Goal: Task Accomplishment & Management: Manage account settings

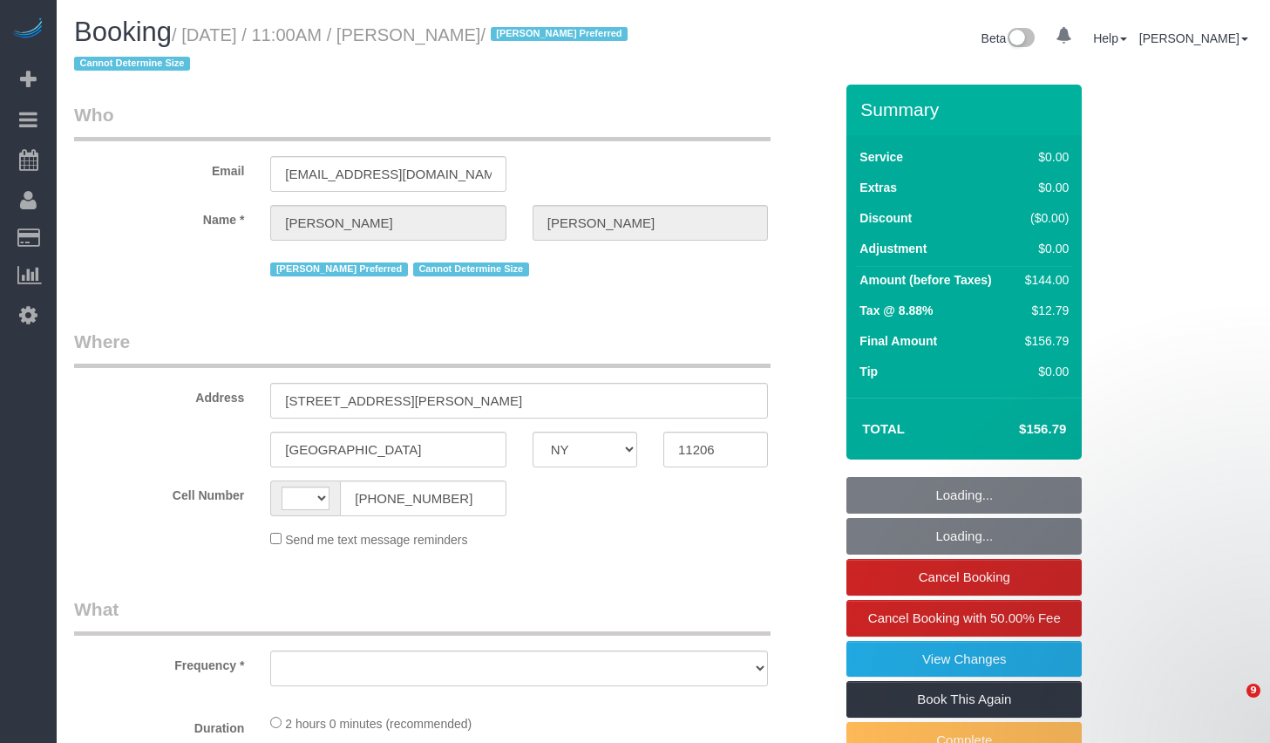
select select "NY"
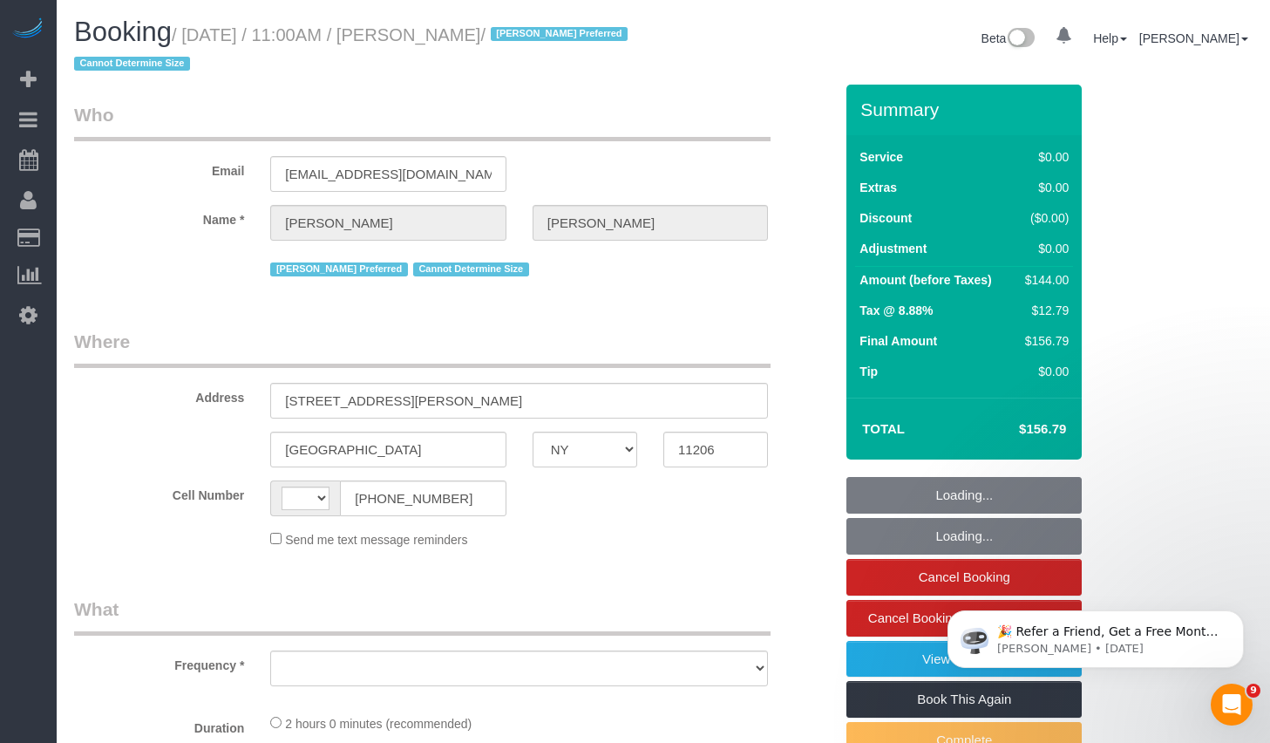
select select "string:[GEOGRAPHIC_DATA]"
select select "object:799"
select select "string:stripe-pm_1RwPV24VGloSiKo7Wp4adMYY"
select select "1"
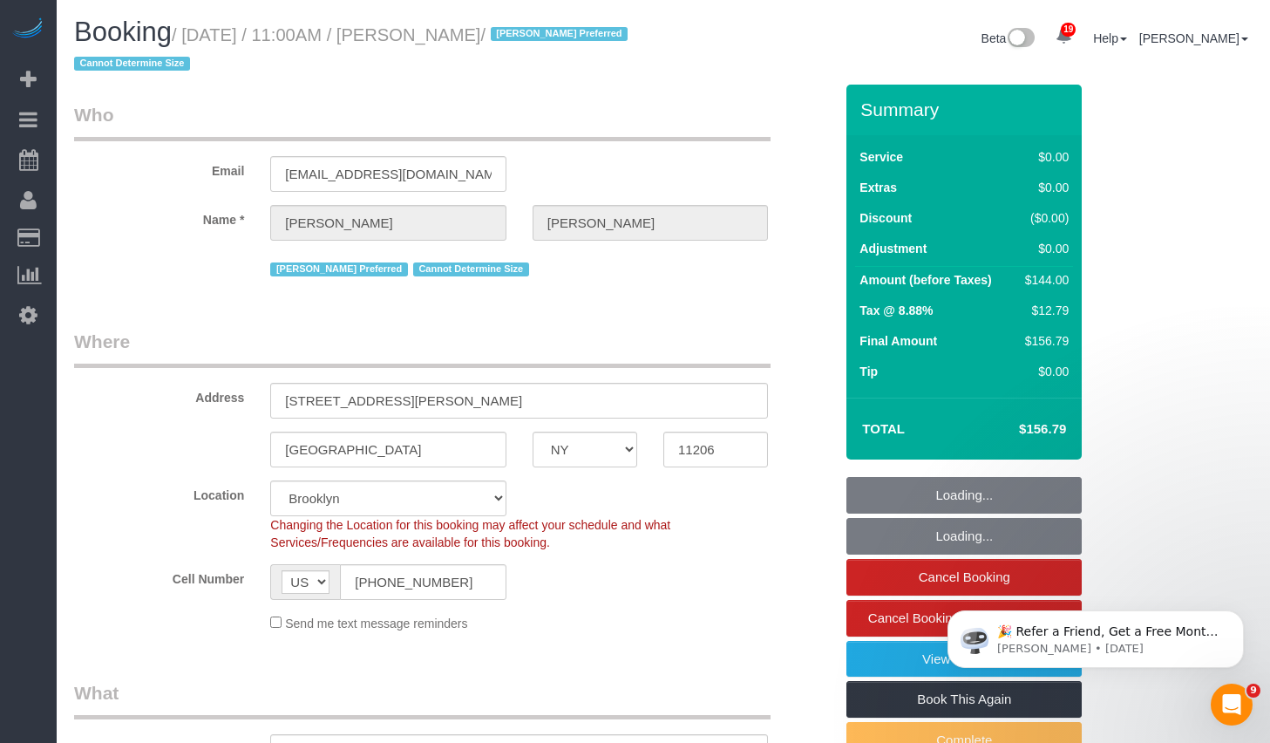
select select "spot1"
select select "number:58"
select select "number:72"
select select "number:15"
select select "number:7"
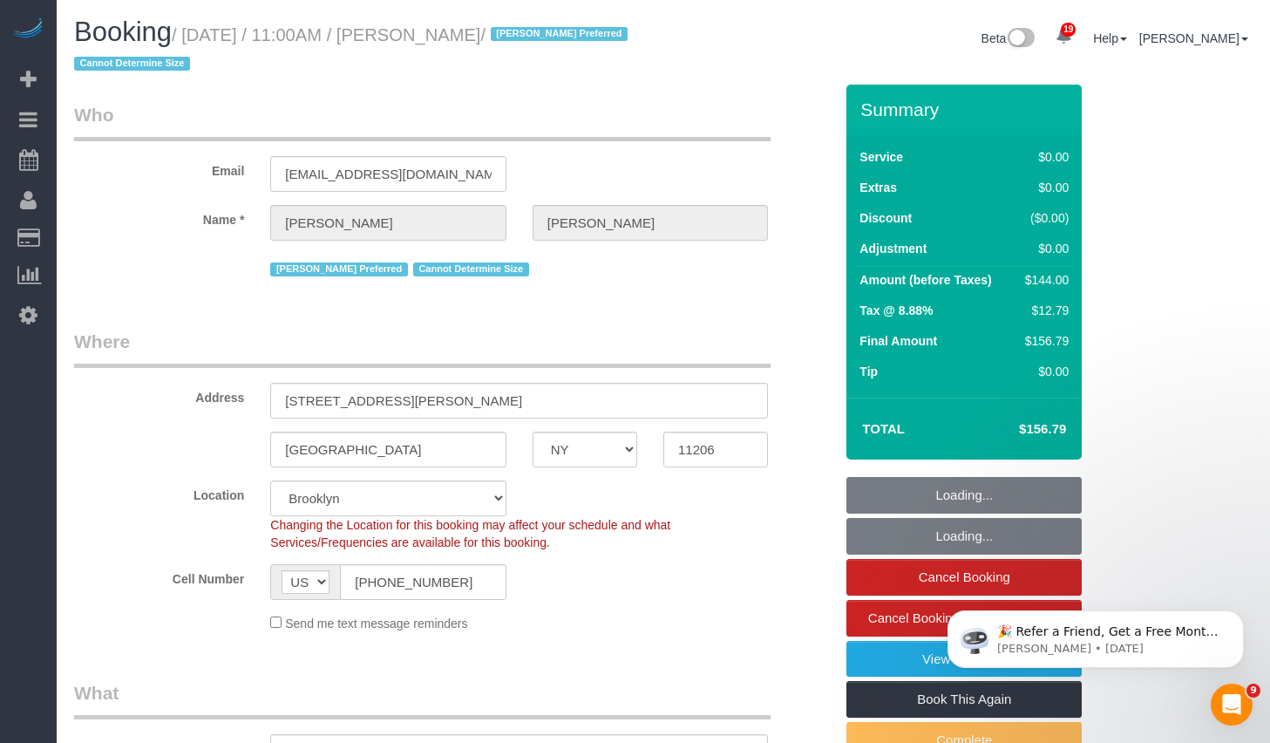
select select "object:1061"
select select "1"
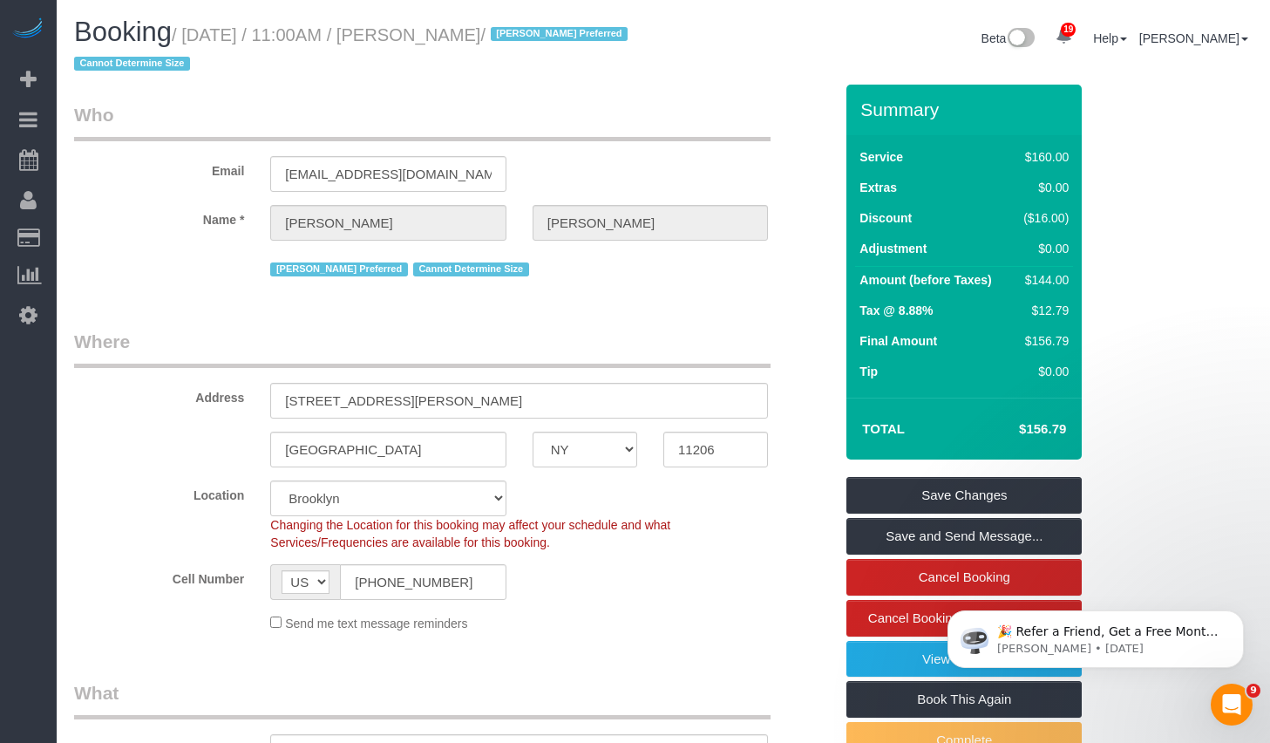
copy small "Ifeoma Odum"
drag, startPoint x: 459, startPoint y: 38, endPoint x: 566, endPoint y: 38, distance: 106.3
click at [566, 38] on small "/ September 15, 2025 / 11:00AM / Ifeoma Odum / Ana Rodriguez Preferred Cannot D…" at bounding box center [353, 49] width 559 height 49
drag, startPoint x: 200, startPoint y: 34, endPoint x: 564, endPoint y: 43, distance: 364.4
click at [564, 43] on small "/ September 15, 2025 / 11:00AM / Ifeoma Odum / Ana Rodriguez Preferred Cannot D…" at bounding box center [353, 49] width 559 height 49
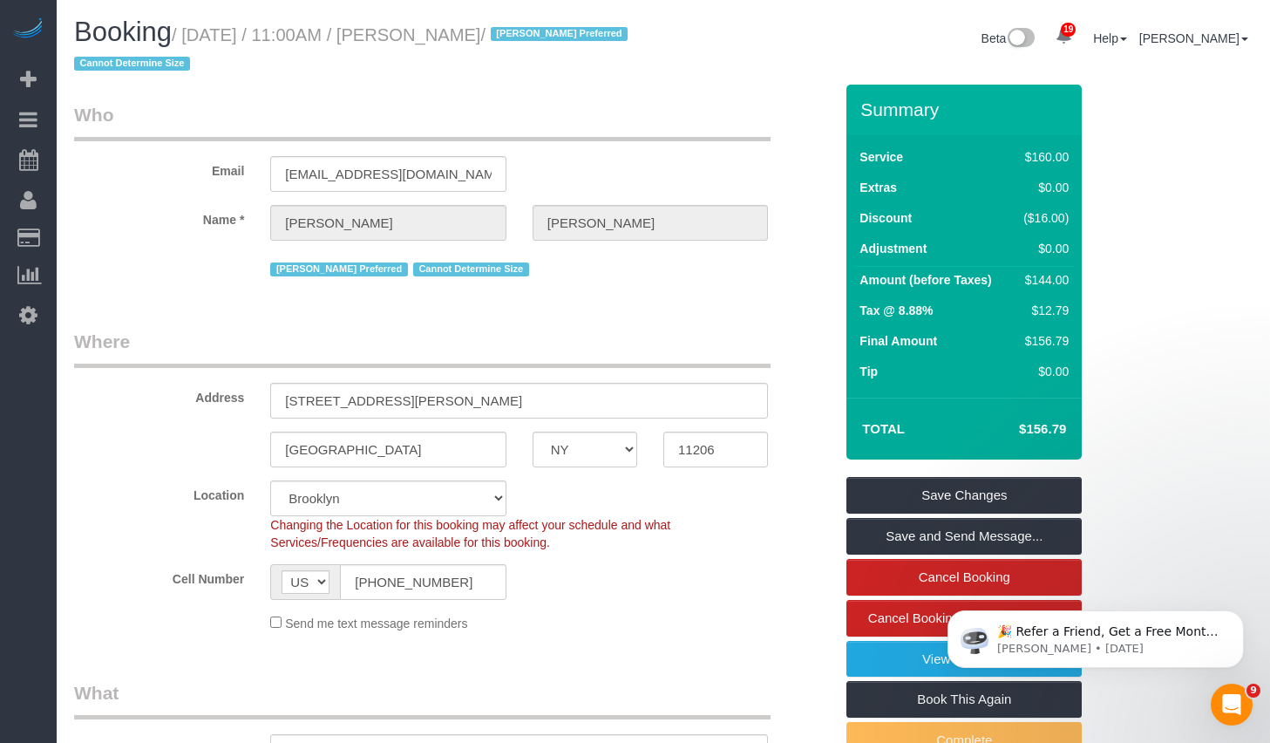
copy small "September 15, 2025 / 11:00AM / Ifeoma Odum"
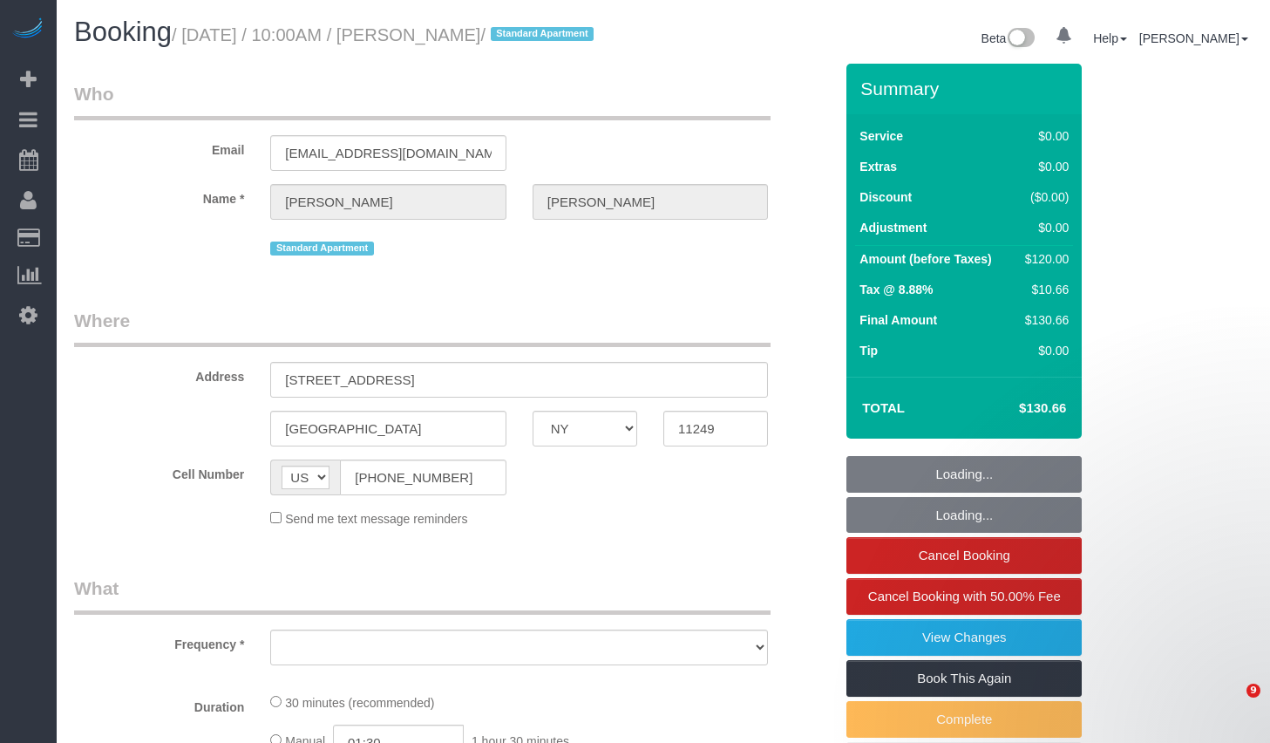
select select "NY"
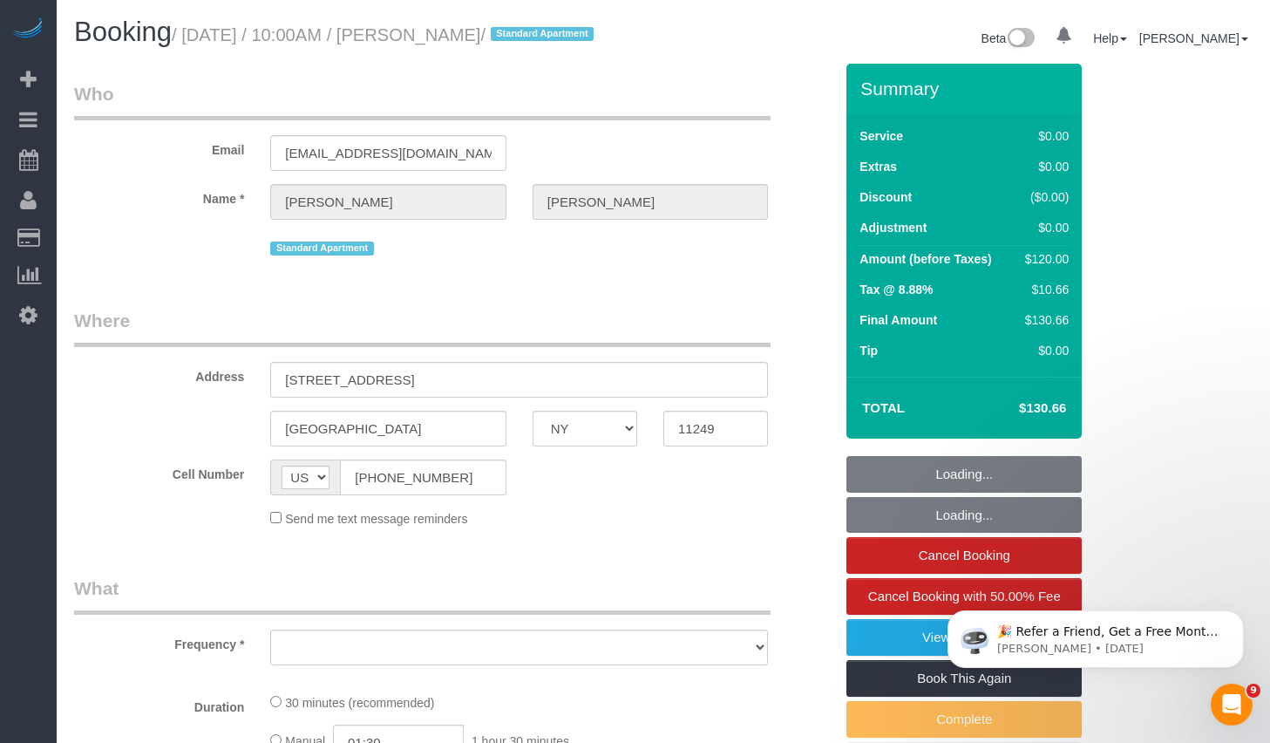
select select "spot1"
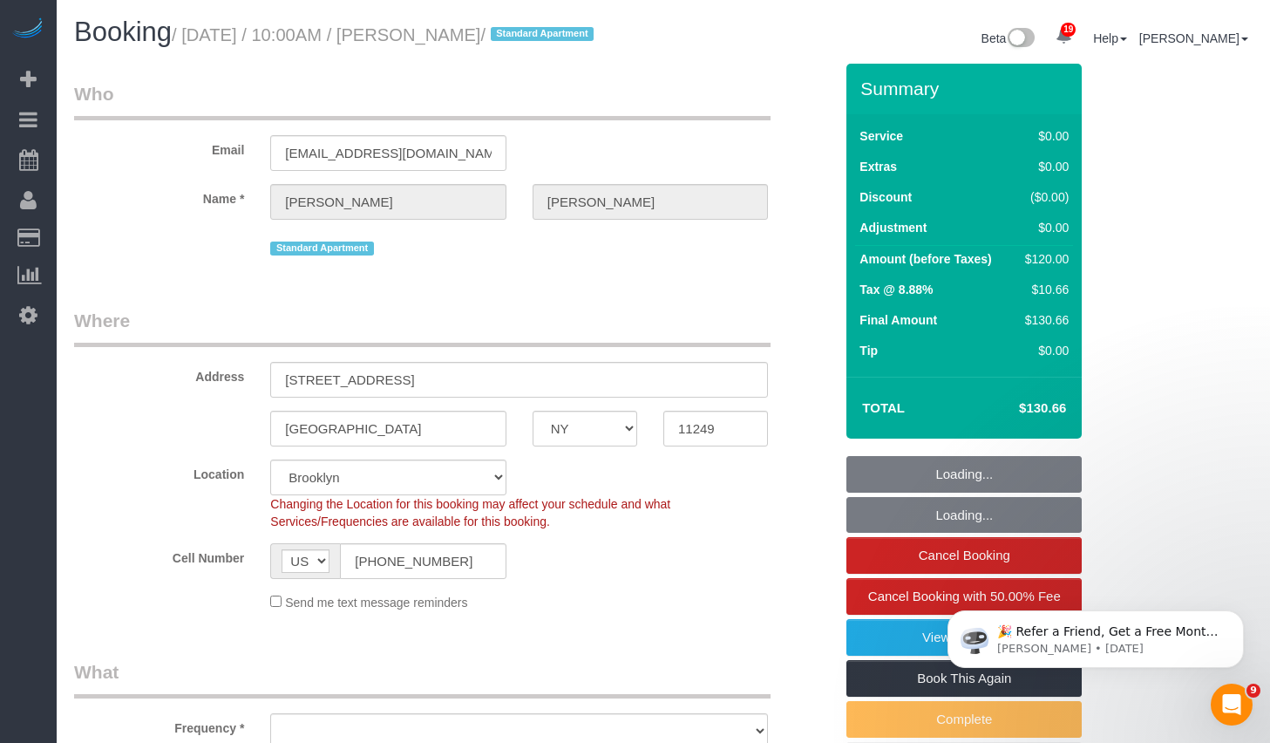
select select "object:1438"
select select "string:stripe-pm_1RoW894VGloSiKo7hRAtVppr"
select select "number:89"
select select "number:90"
select select "number:15"
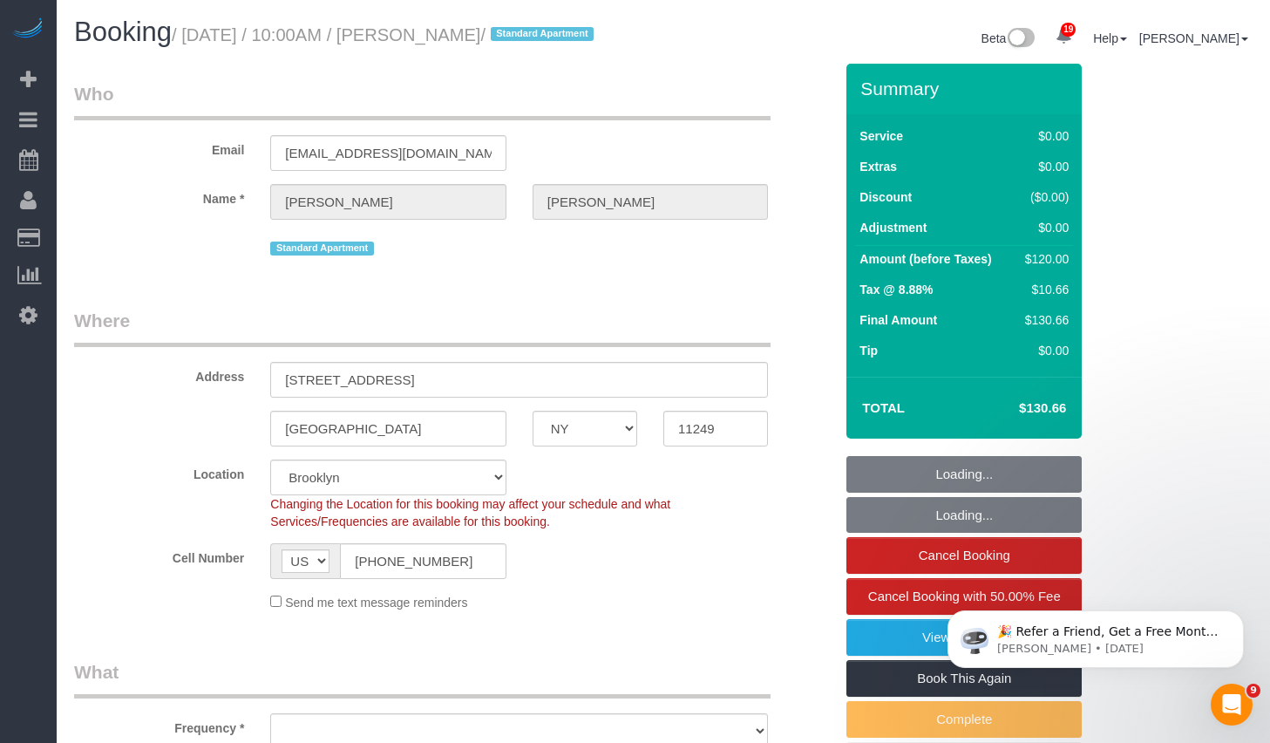
select select "number:6"
select select "spot47"
select select "object:1442"
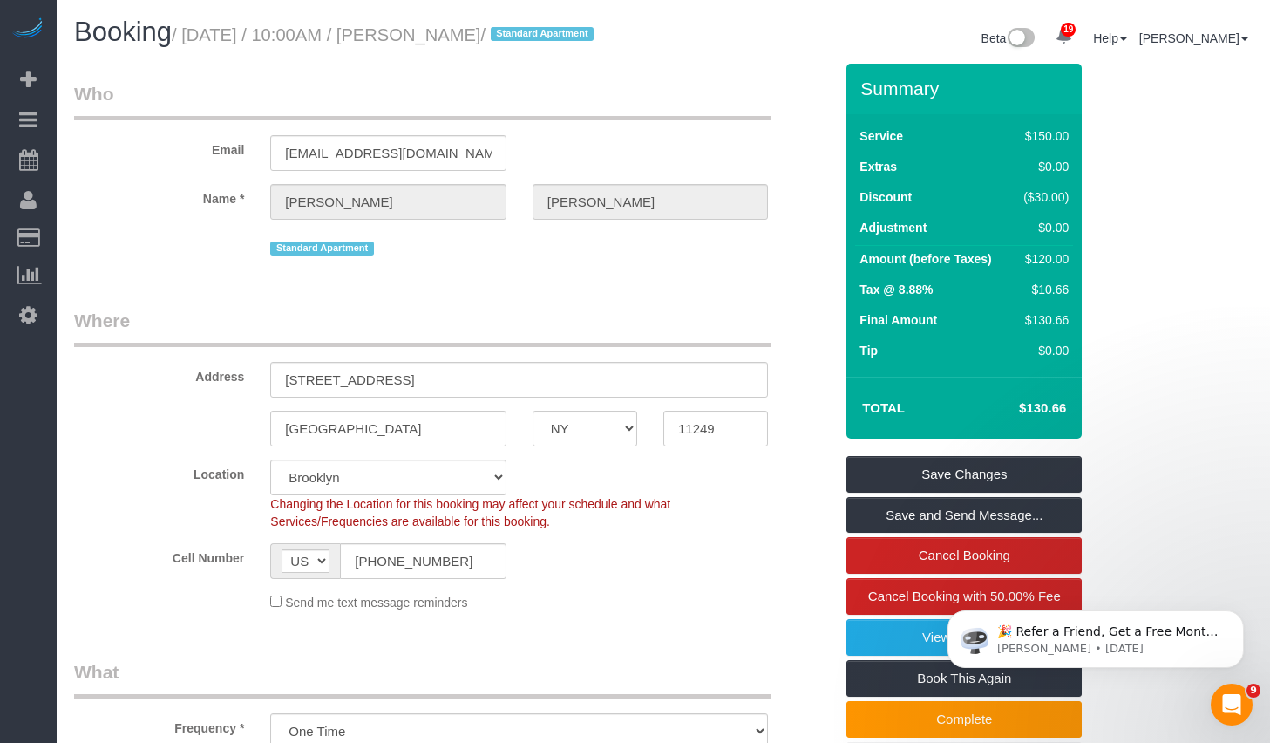
click at [193, 34] on small "/ September 15, 2025 / 10:00AM / Jon Newman / Standard Apartment" at bounding box center [385, 34] width 427 height 19
drag, startPoint x: 198, startPoint y: 37, endPoint x: 559, endPoint y: 36, distance: 360.8
click at [559, 36] on small "/ September 15, 2025 / 10:00AM / Jon Newman / Standard Apartment" at bounding box center [385, 34] width 427 height 19
copy small "[DATE] / 10:00AM / [PERSON_NAME]"
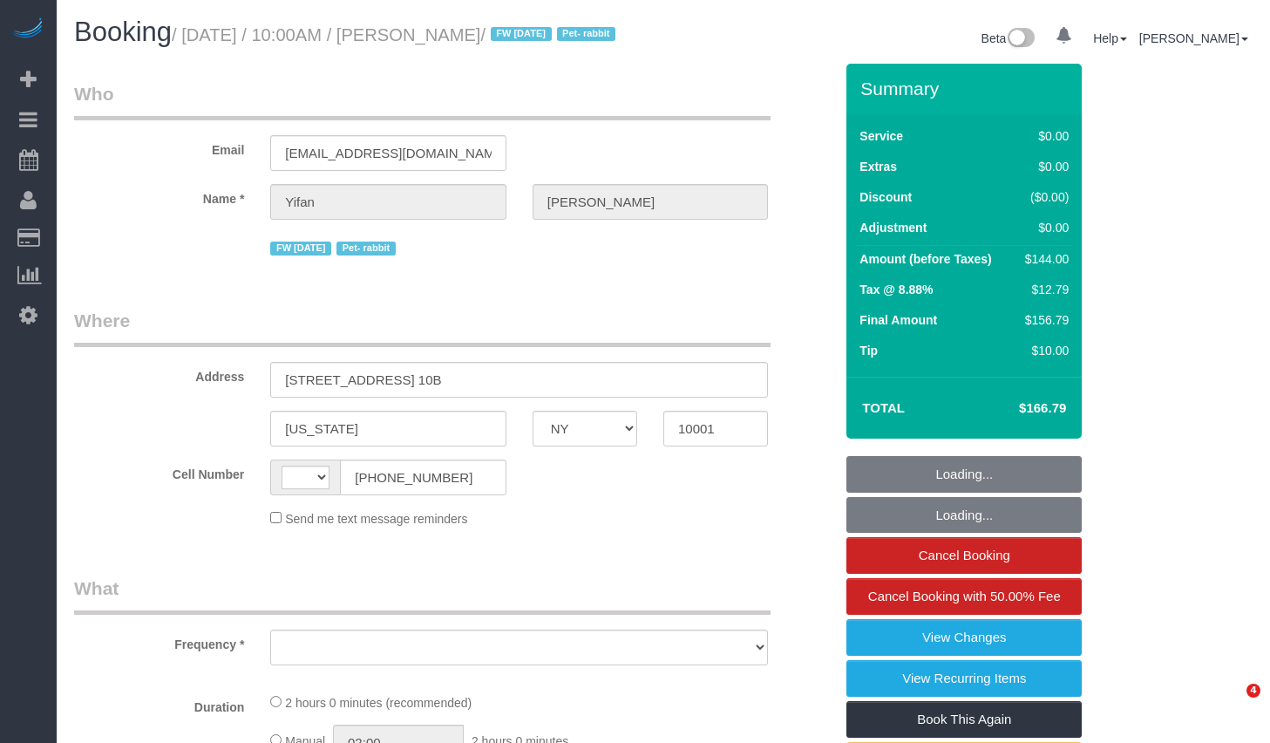
select select "NY"
select select "string:[GEOGRAPHIC_DATA]"
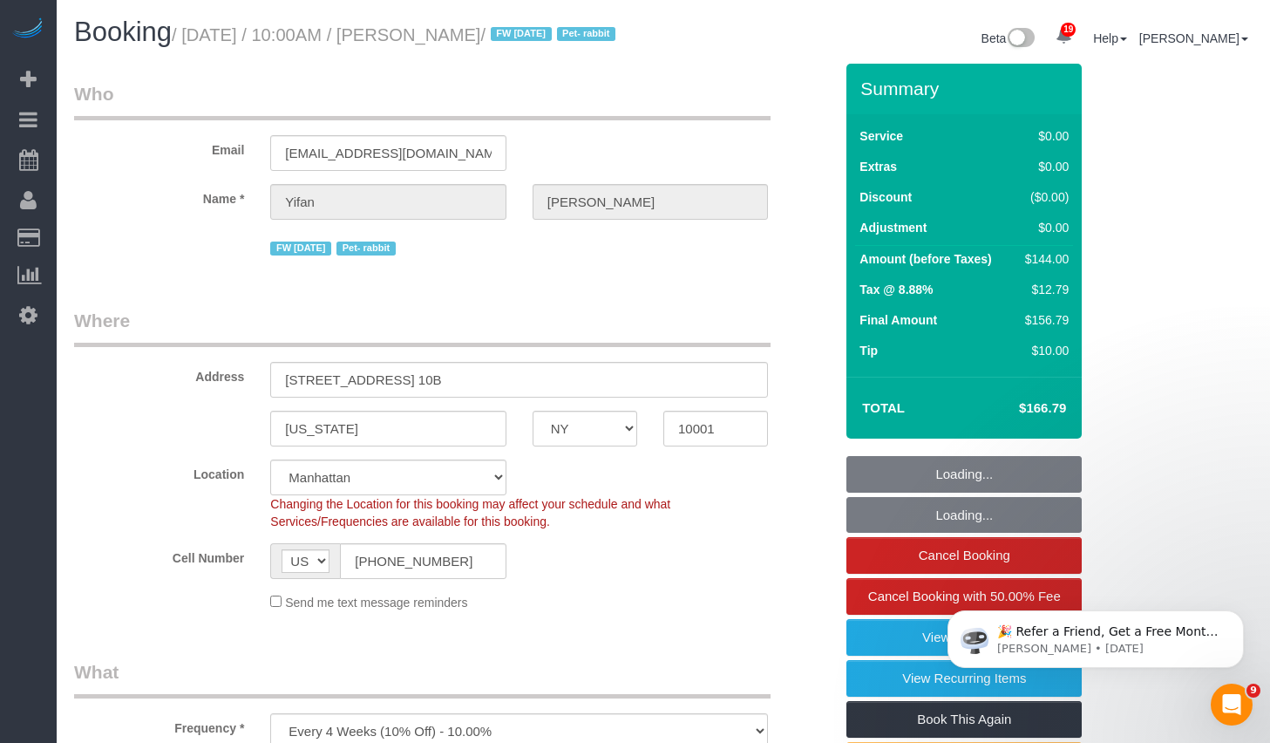
select select "object:811"
select select "1"
select select "number:89"
select select "number:90"
select select "number:15"
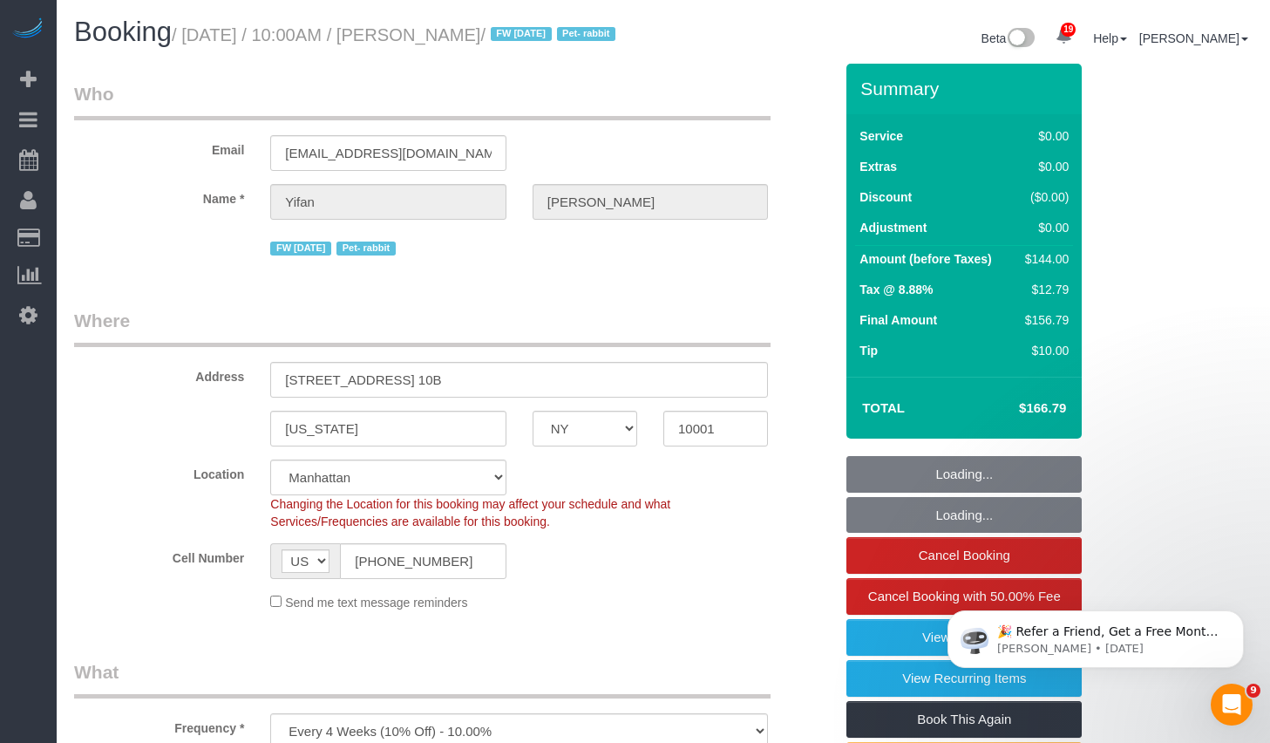
select select "number:6"
select select "string:stripe-pm_1PSAjF4VGloSiKo7RDmlyOAP"
select select "spot1"
select select "1"
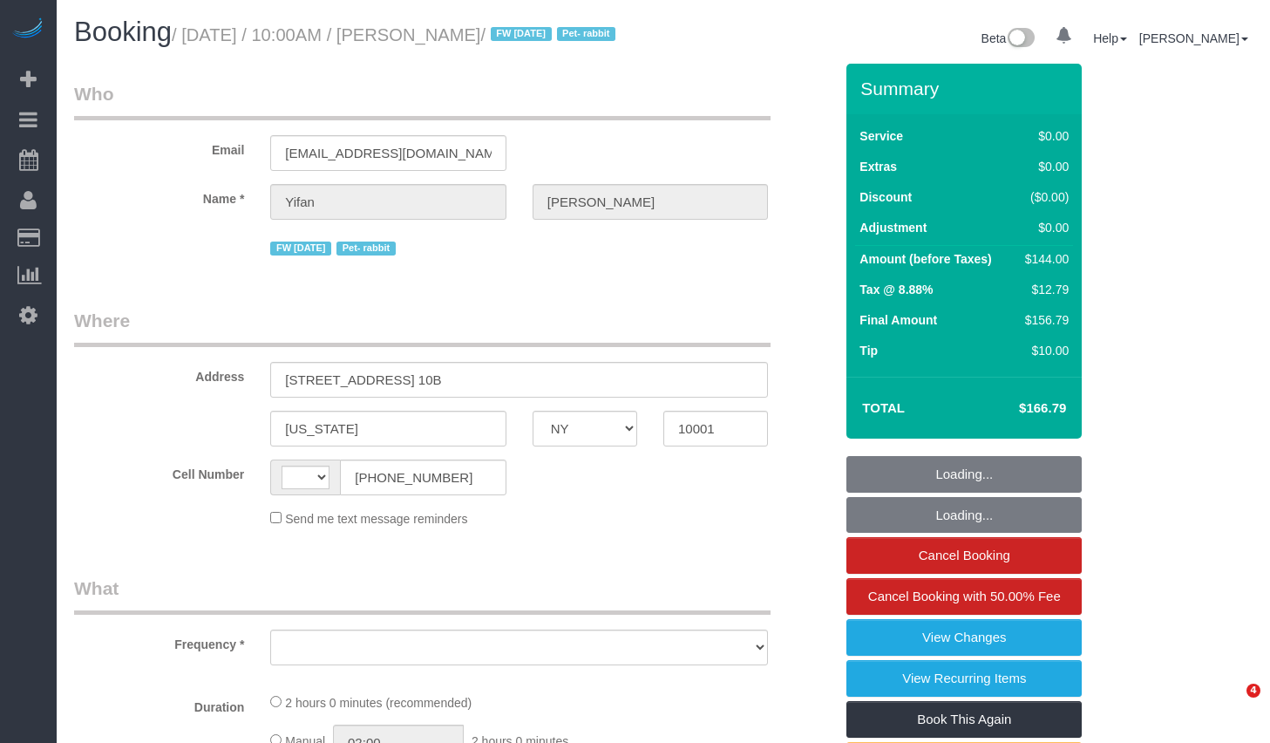
select select "NY"
select select "number:89"
select select "number:90"
select select "number:15"
select select "number:6"
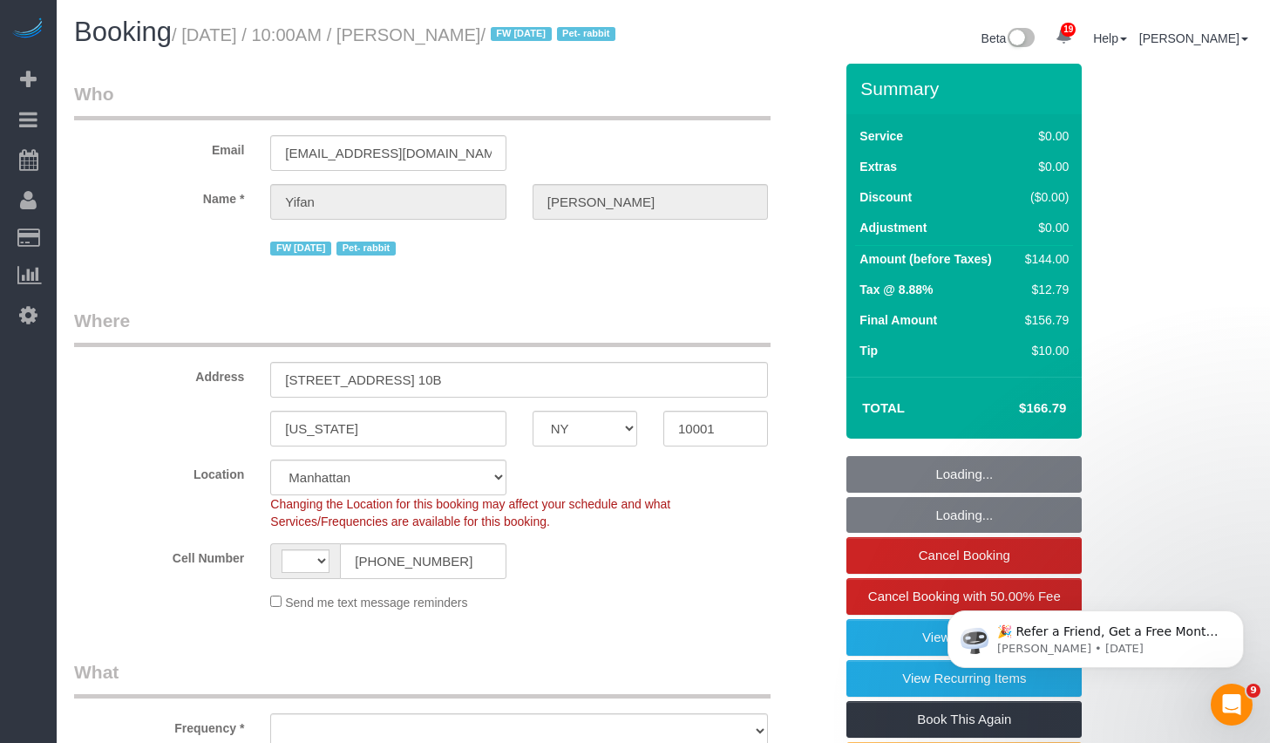
select select "string:[GEOGRAPHIC_DATA]"
select select "object:1055"
select select "spot1"
select select "1"
select select "object:1099"
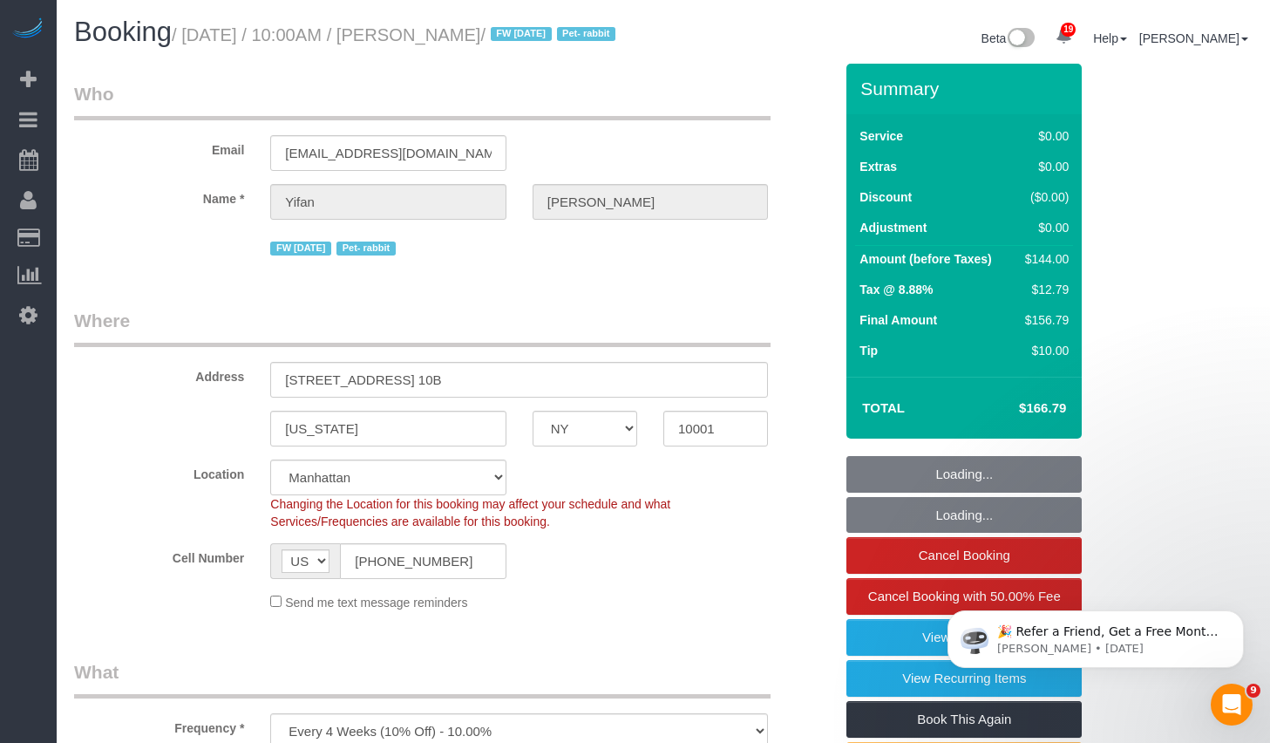
select select "string:stripe-pm_1PSAjF4VGloSiKo7RDmlyOAP"
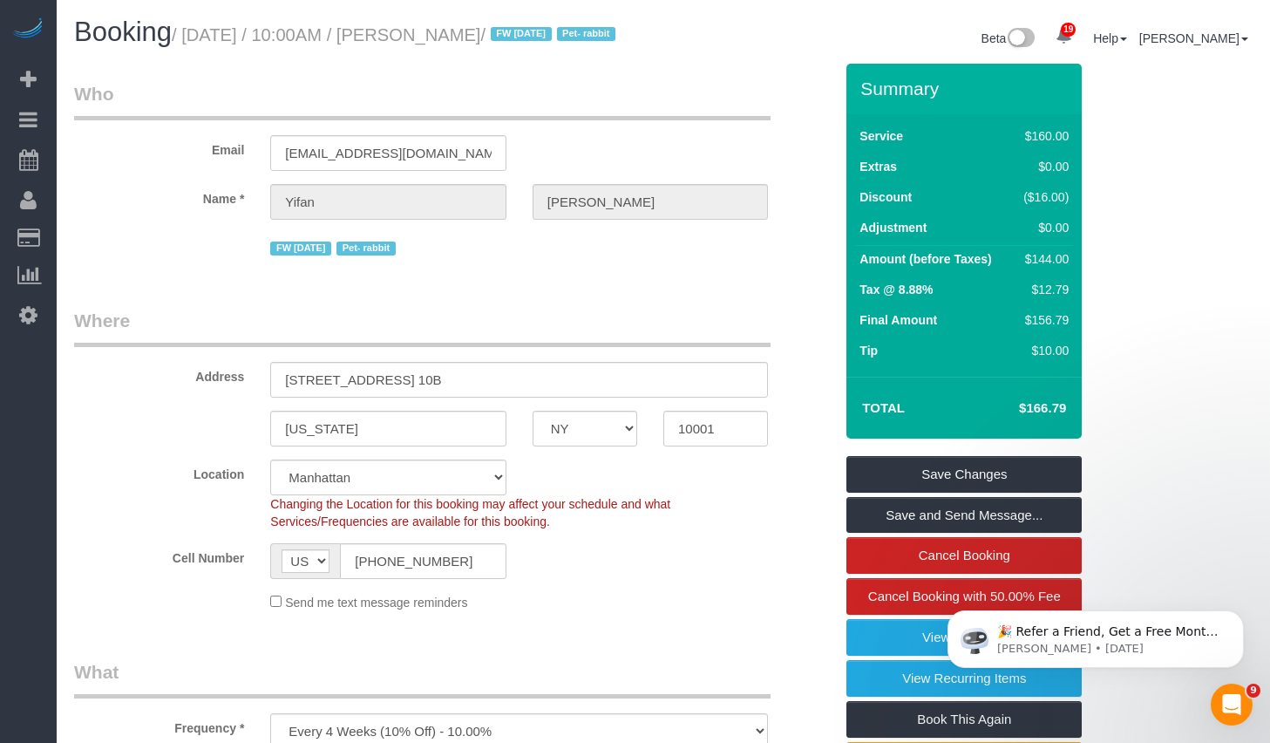
click at [457, 31] on small "/ September 15, 2025 / 10:00AM / Yifan Zhao / FW 08/04/2024 Pet- rabbit" at bounding box center [396, 34] width 449 height 19
drag, startPoint x: 458, startPoint y: 36, endPoint x: 537, endPoint y: 43, distance: 79.6
click at [537, 43] on small "/ September 15, 2025 / 10:00AM / Yifan Zhao / FW 08/04/2024 Pet- rabbit" at bounding box center [396, 34] width 449 height 19
copy small "Yifan Zhao"
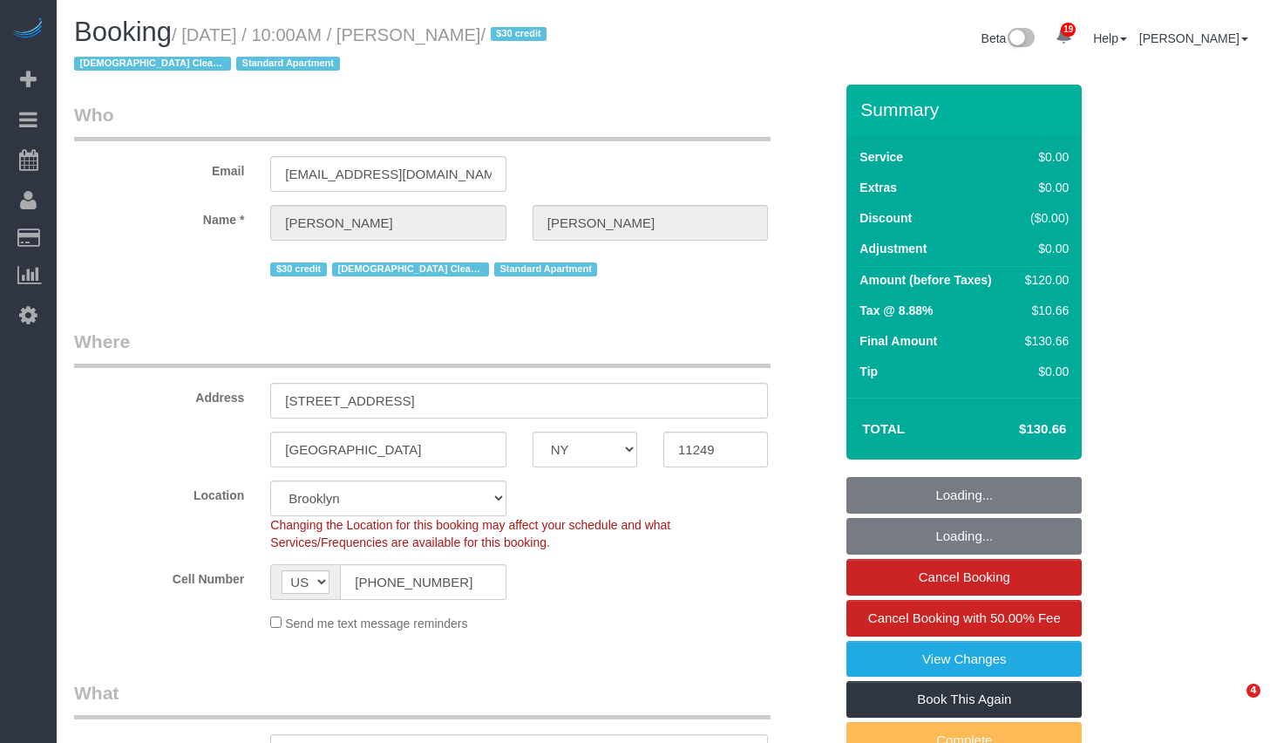
select select "NY"
select select "spot1"
select select "number:89"
select select "number:90"
select select "number:15"
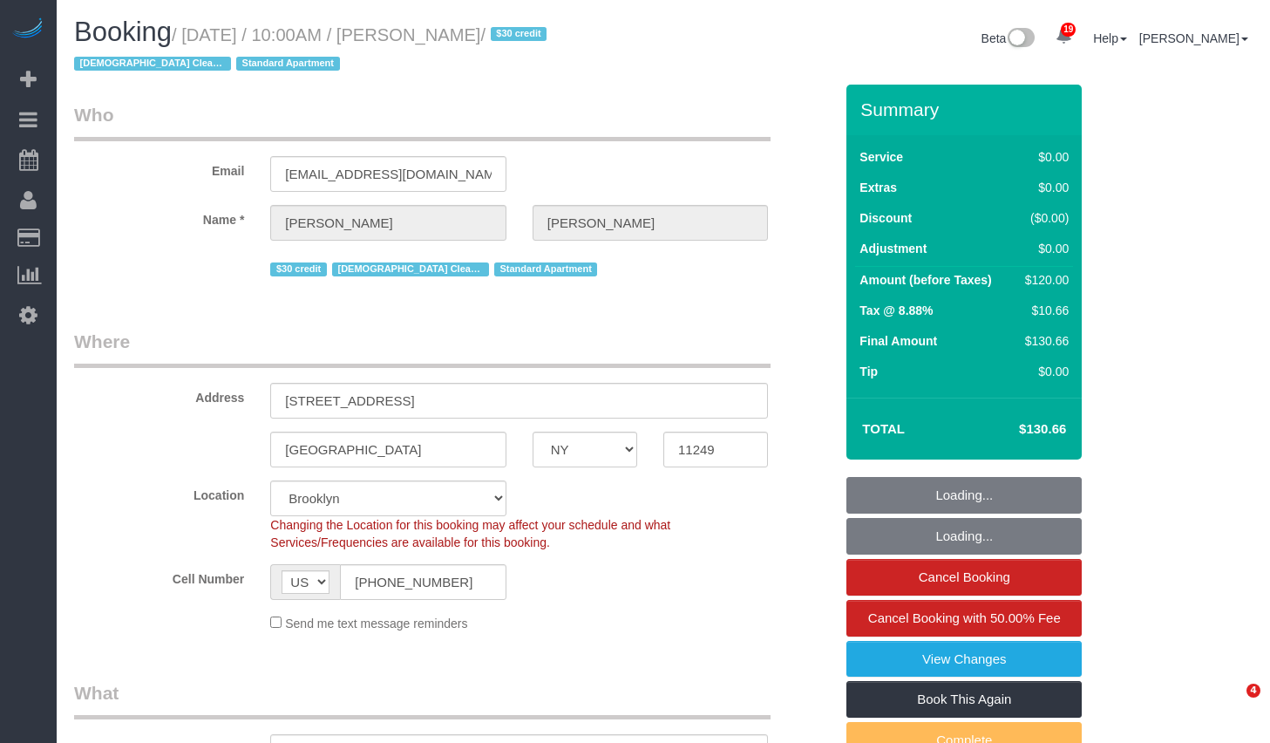
select select "number:6"
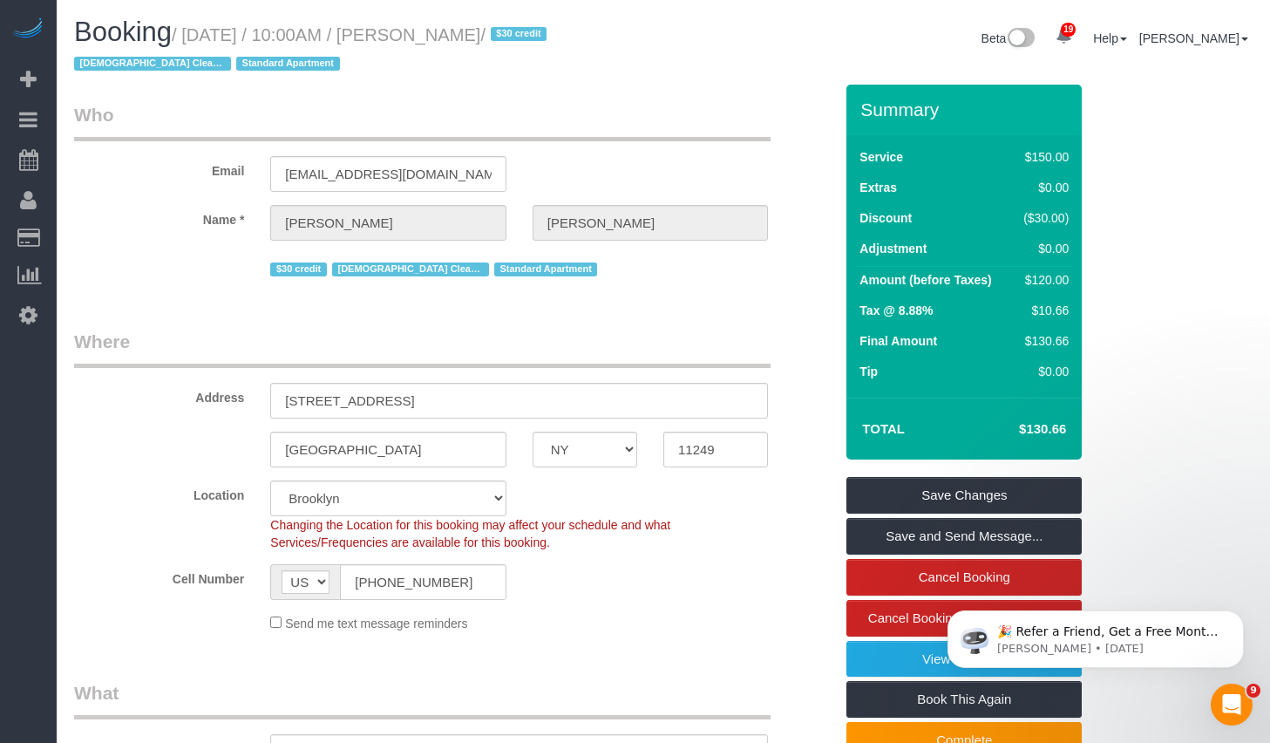
drag, startPoint x: 291, startPoint y: 5, endPoint x: 253, endPoint y: 29, distance: 45.0
drag, startPoint x: 197, startPoint y: 33, endPoint x: 563, endPoint y: 36, distance: 366.1
click at [552, 36] on small "/ September 15, 2025 / 10:00AM / Jon Newman / $30 credit Female Cleaner Standar…" at bounding box center [313, 49] width 478 height 49
copy small "September 15, 2025 / 10:00AM / Jon Newman"
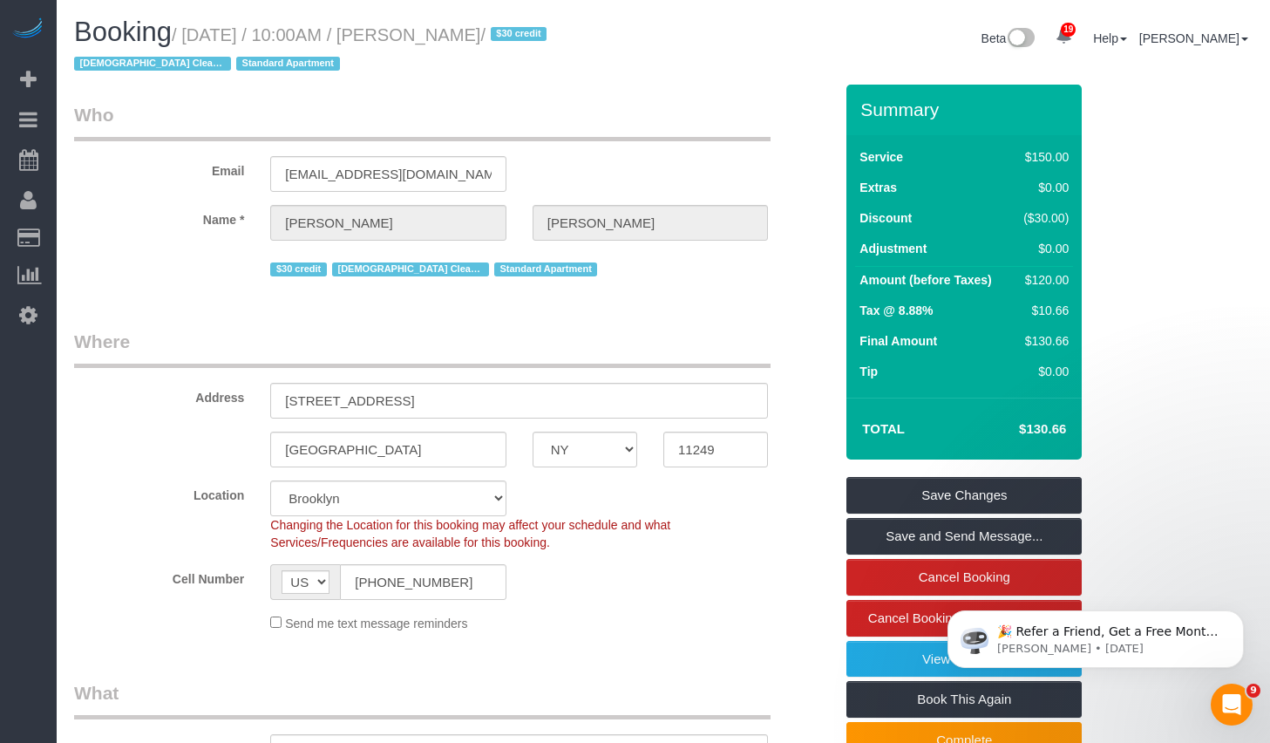
drag, startPoint x: 193, startPoint y: 35, endPoint x: 435, endPoint y: 36, distance: 241.4
click at [435, 36] on small "/ September 15, 2025 / 10:00AM / Jon Newman / $30 credit Female Cleaner Standar…" at bounding box center [313, 49] width 478 height 49
click at [200, 37] on small "/ September 15, 2025 / 10:00AM / Jon Newman / $30 credit Female Cleaner Standar…" at bounding box center [313, 49] width 478 height 49
drag, startPoint x: 200, startPoint y: 37, endPoint x: 549, endPoint y: 40, distance: 348.7
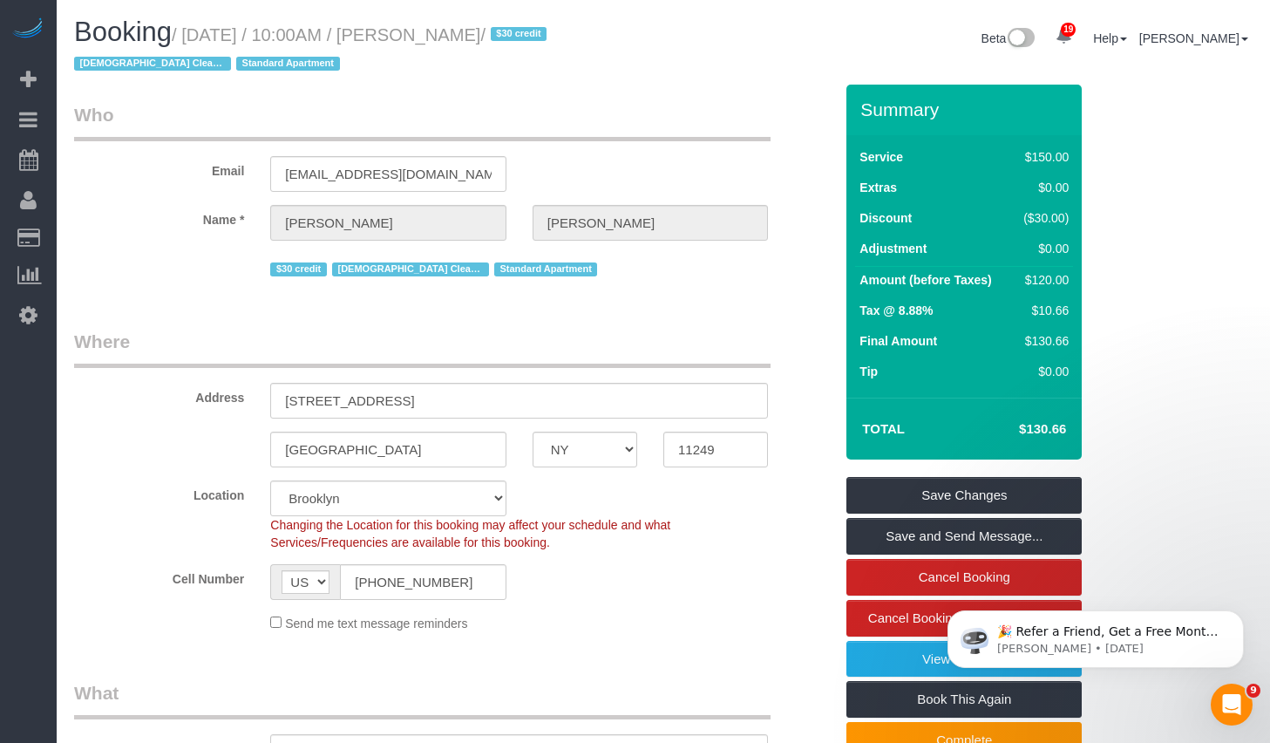
click at [549, 40] on small "/ September 15, 2025 / 10:00AM / Jon Newman / $30 credit Female Cleaner Standar…" at bounding box center [313, 49] width 478 height 49
copy small "September 15, 2025 / 10:00AM / Jon Newman"
click at [449, 105] on legend "Who" at bounding box center [422, 121] width 696 height 39
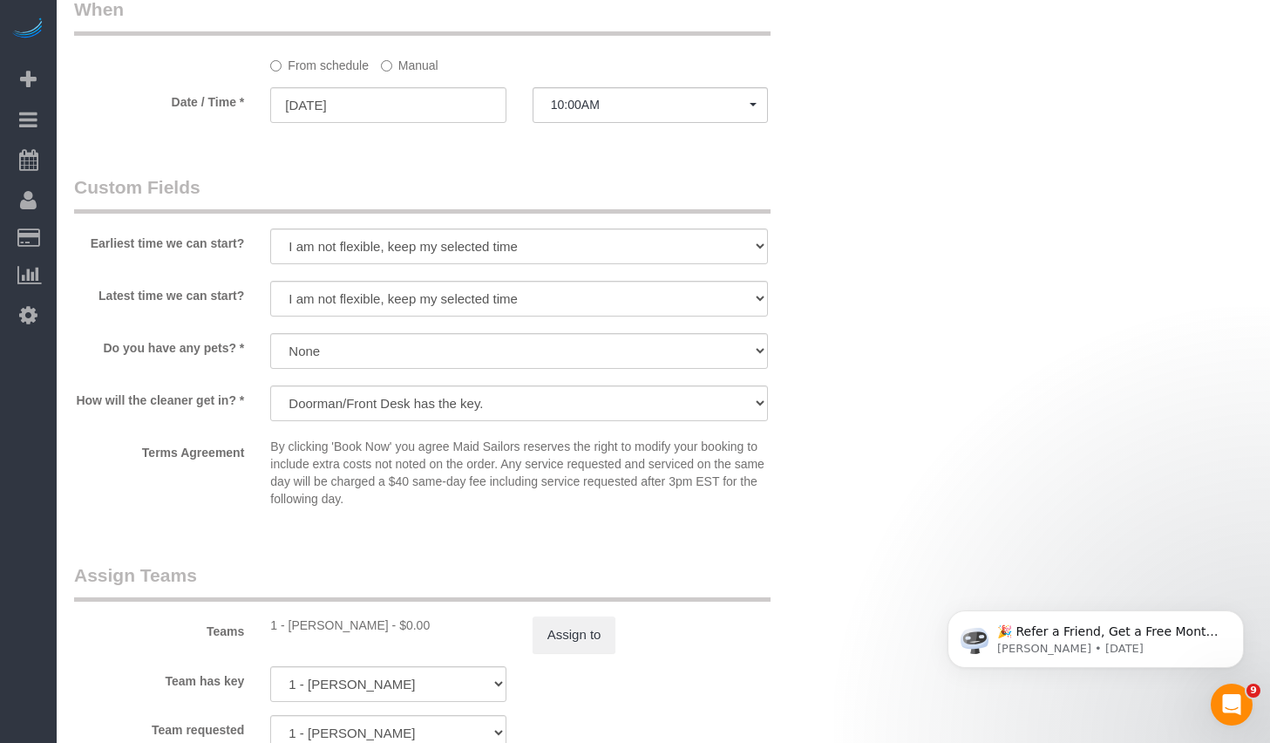
scroll to position [1674, 0]
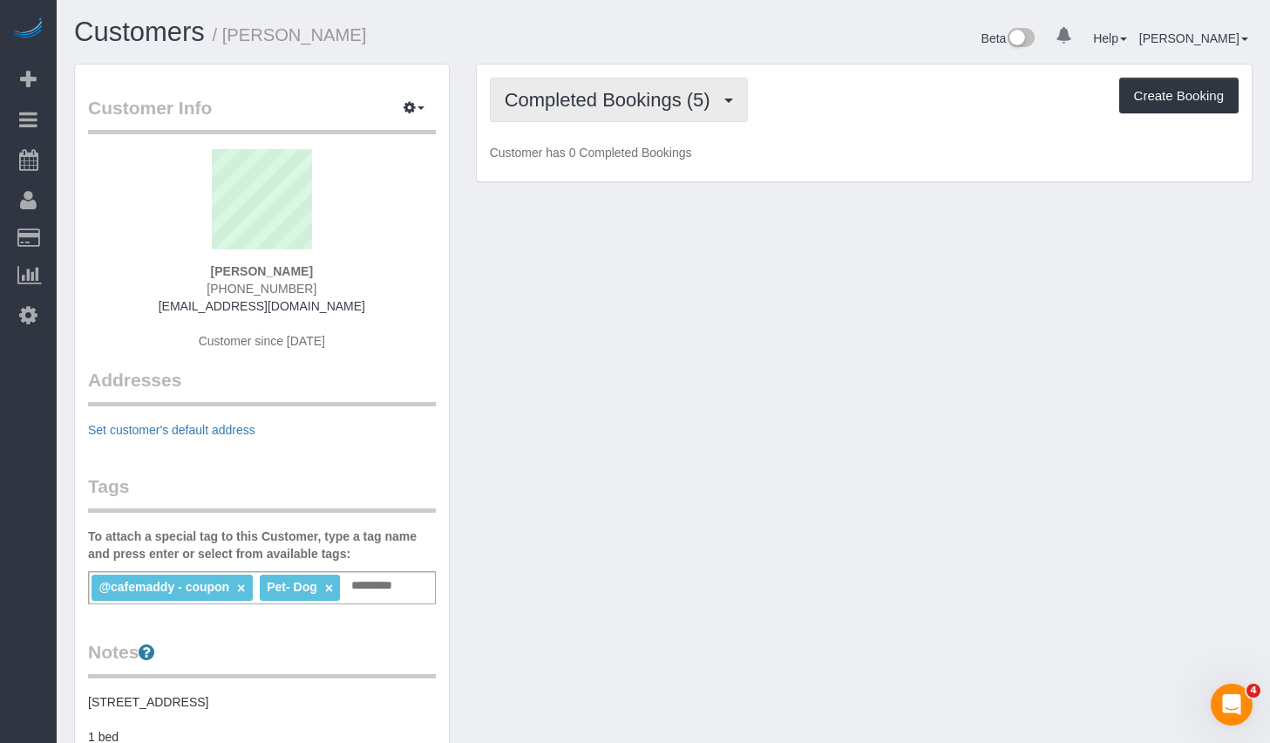
click at [650, 106] on span "Completed Bookings (5)" at bounding box center [612, 100] width 214 height 22
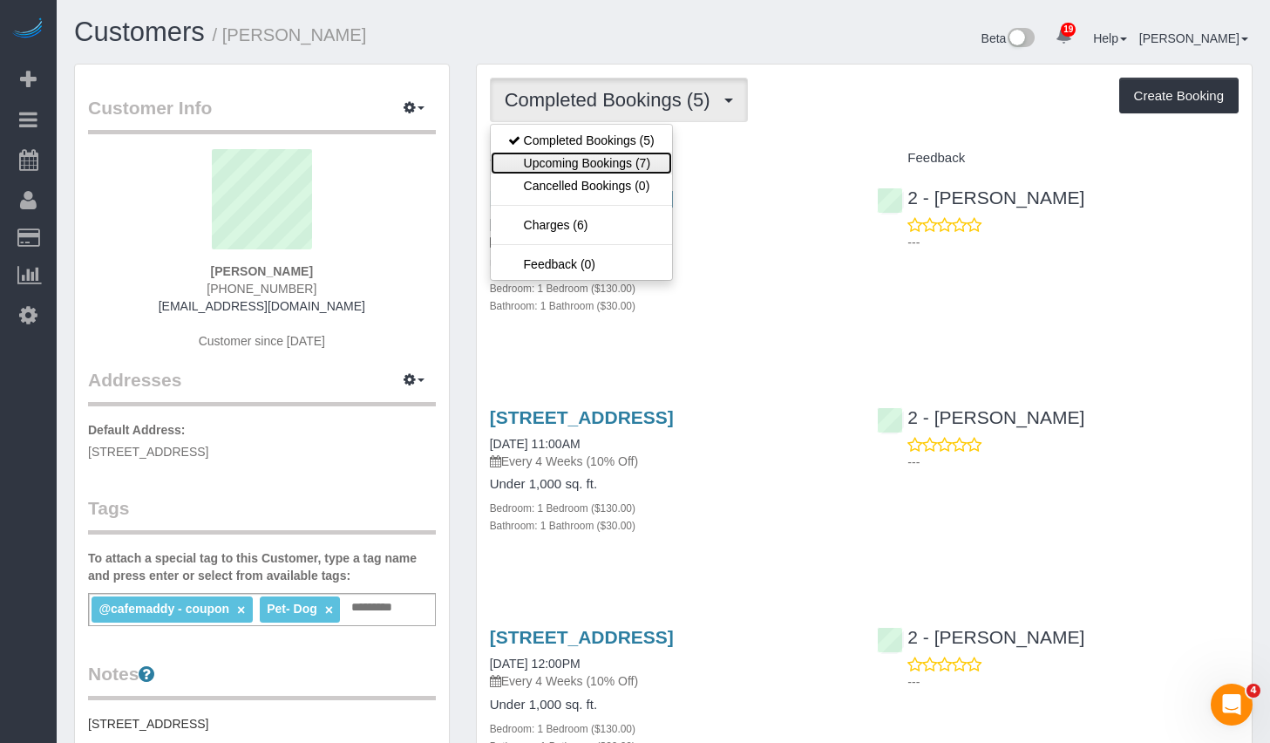
click at [604, 159] on link "Upcoming Bookings (7)" at bounding box center [581, 163] width 181 height 23
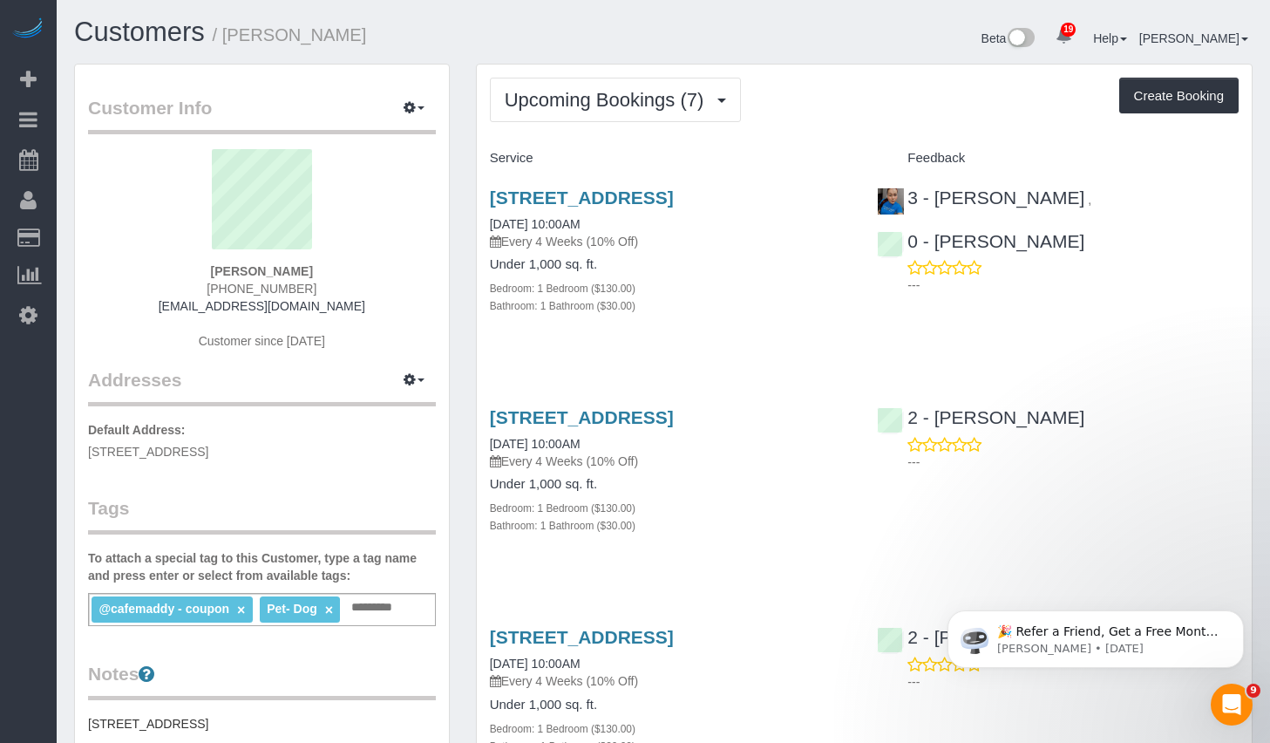
drag, startPoint x: 234, startPoint y: 36, endPoint x: 424, endPoint y: 40, distance: 189.2
click at [424, 40] on h1 "Customers / Sarah Capungan" at bounding box center [362, 32] width 576 height 30
copy small "Sarah Capungan"
click at [674, 207] on link "115 Stanwix Street, Apt. 315, Brooklyn, NY 11206" at bounding box center [582, 197] width 184 height 20
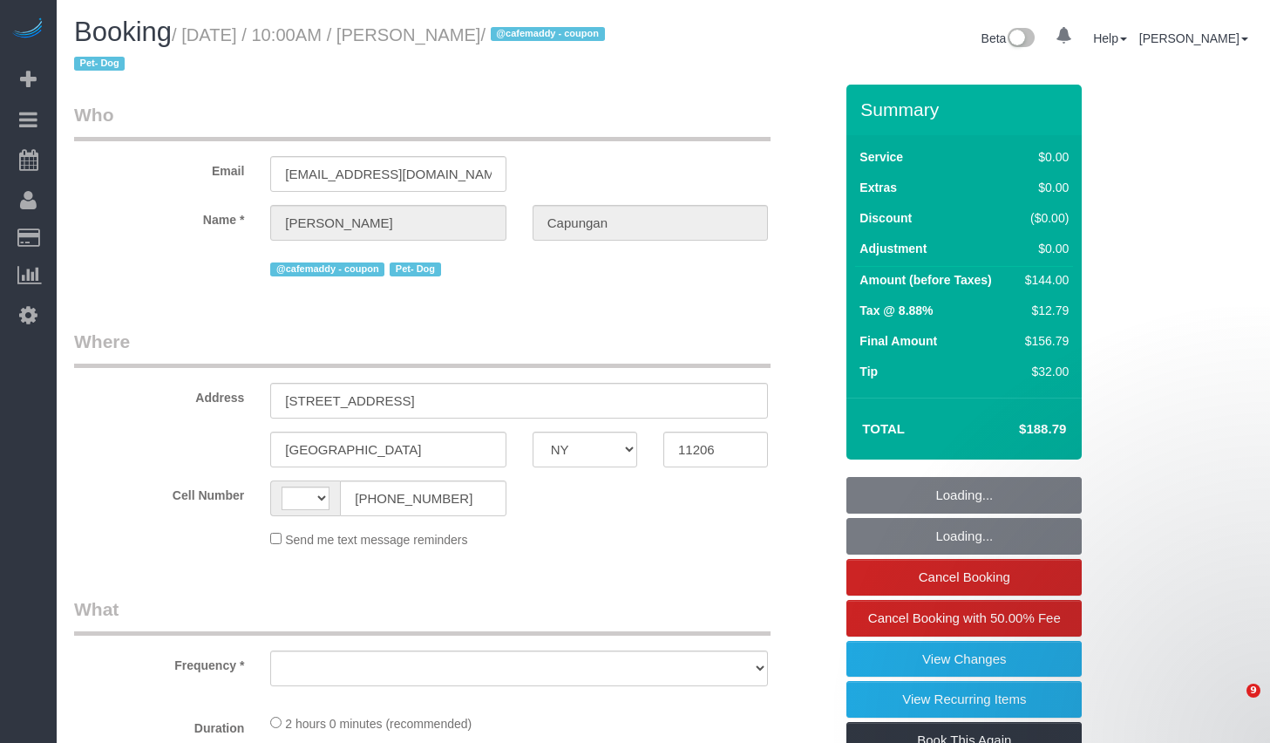
select select "NY"
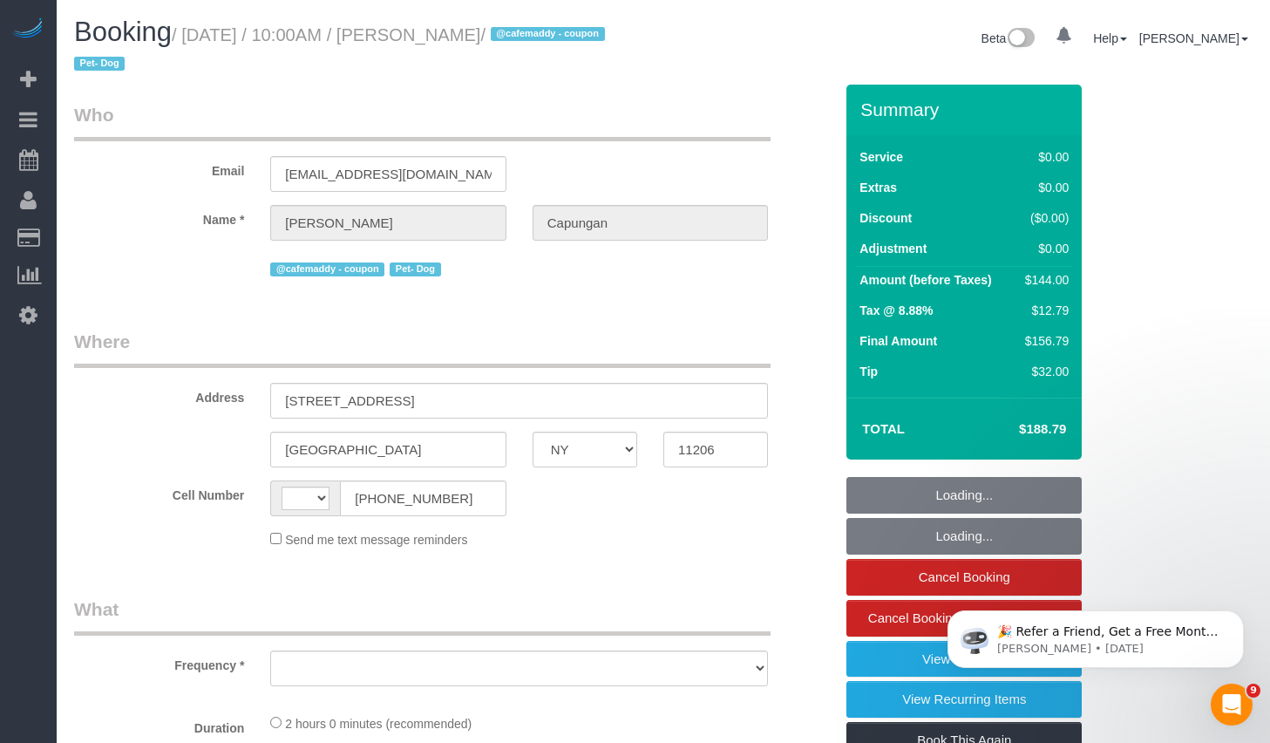
select select "string:[GEOGRAPHIC_DATA]"
select select "object:805"
select select "spot1"
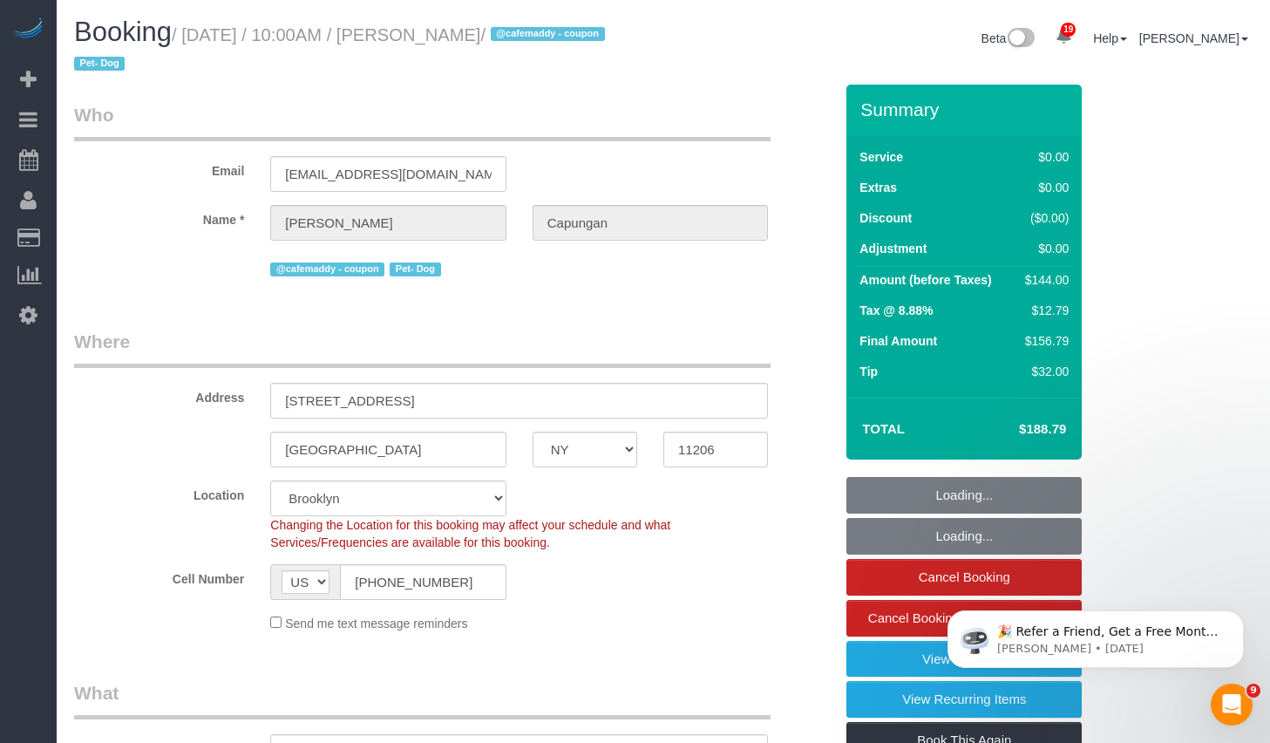
select select "string:stripe-pm_1RIsKn4VGloSiKo7ohTah0Cn"
select select "1"
select select "number:60"
select select "number:73"
select select "number:13"
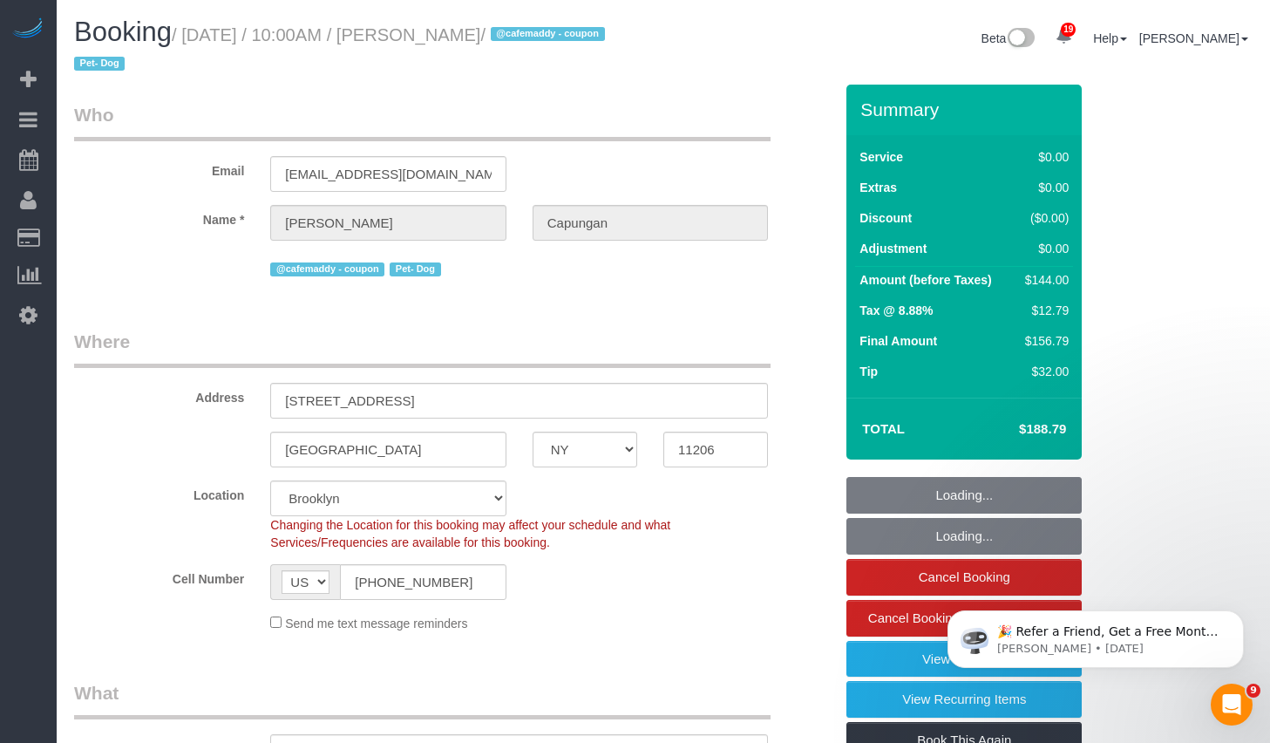
select select "number:5"
select select "object:1457"
select select "1"
select select "spot47"
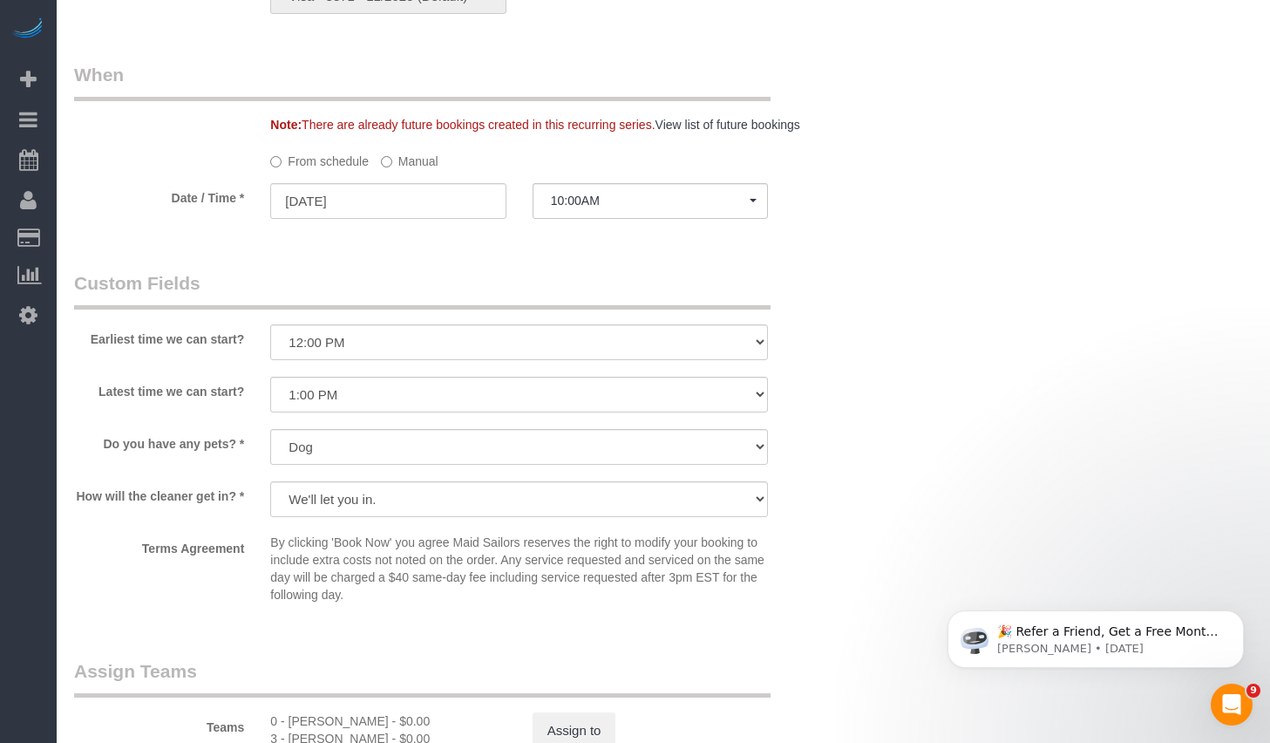
scroll to position [1709, 0]
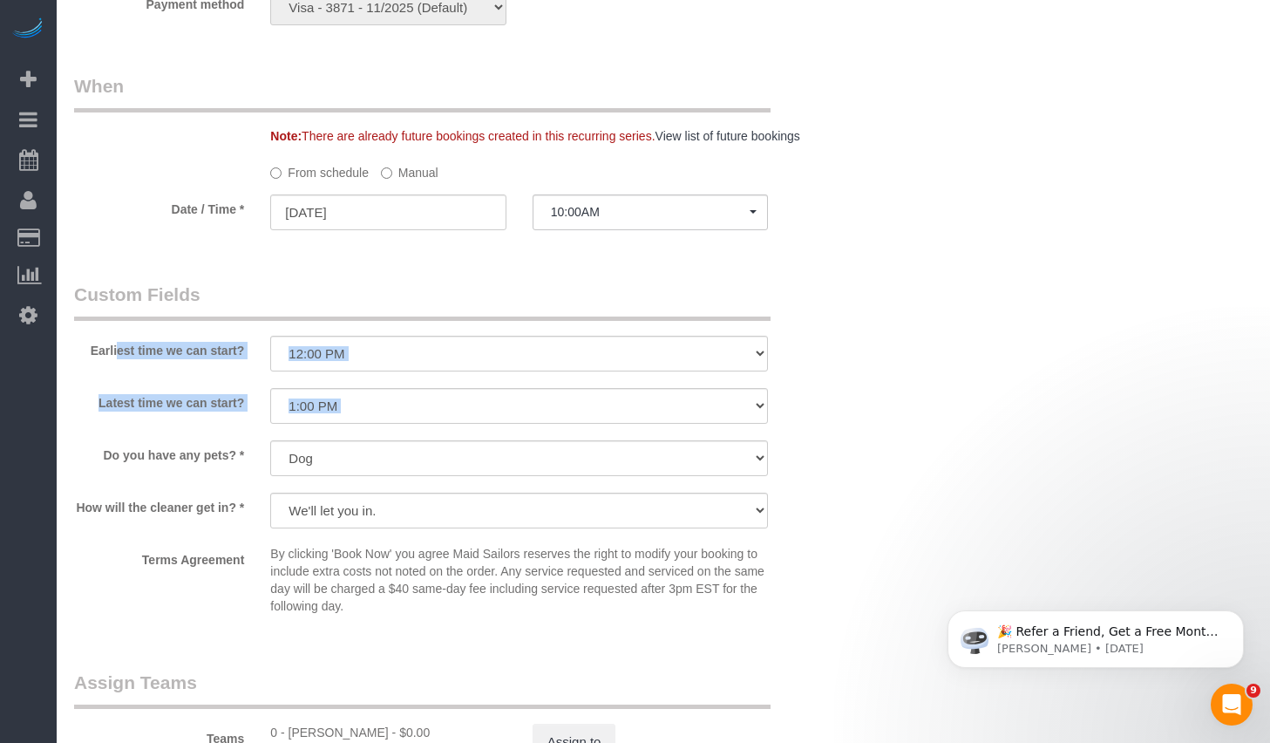
drag, startPoint x: 86, startPoint y: 348, endPoint x: 226, endPoint y: 438, distance: 165.9
click at [226, 438] on sui-booking-custom-fields "Earliest time we can start? I am not flexible, keep my selected time 8:00 AM 9:…" at bounding box center [453, 452] width 759 height 341
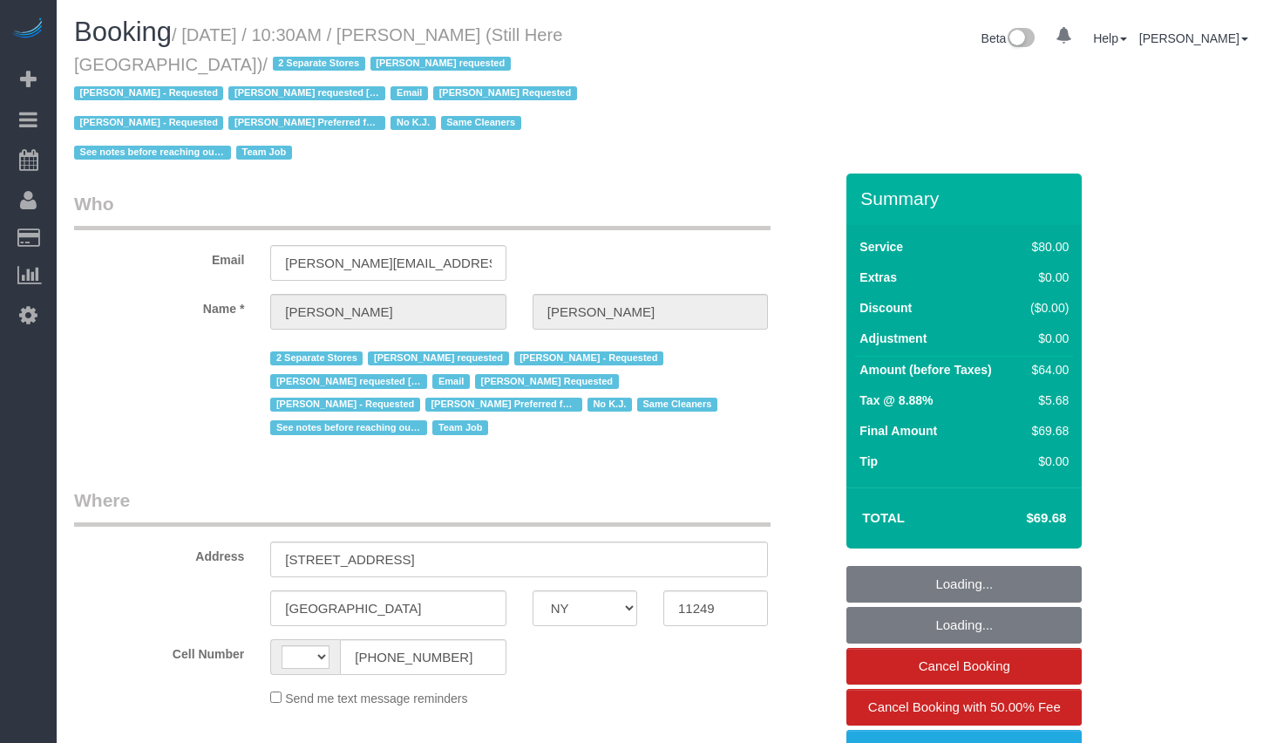
select select "NY"
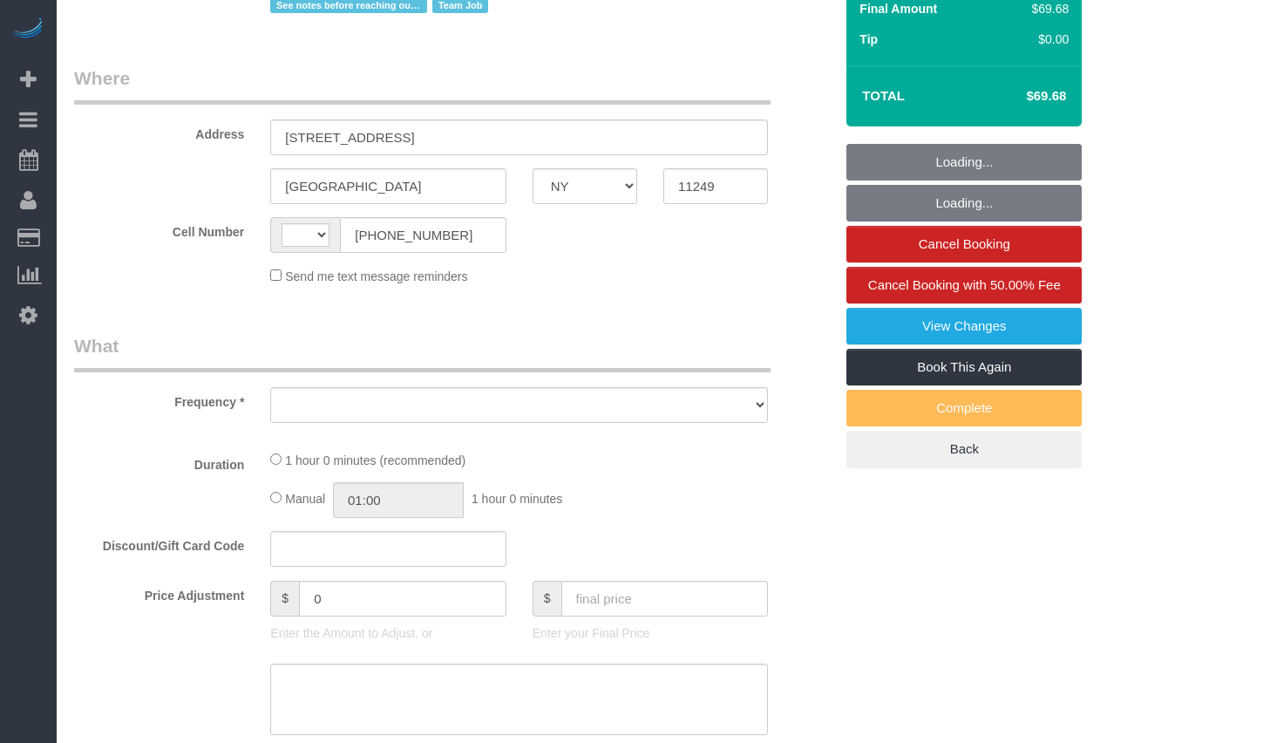
select select "string:[GEOGRAPHIC_DATA]"
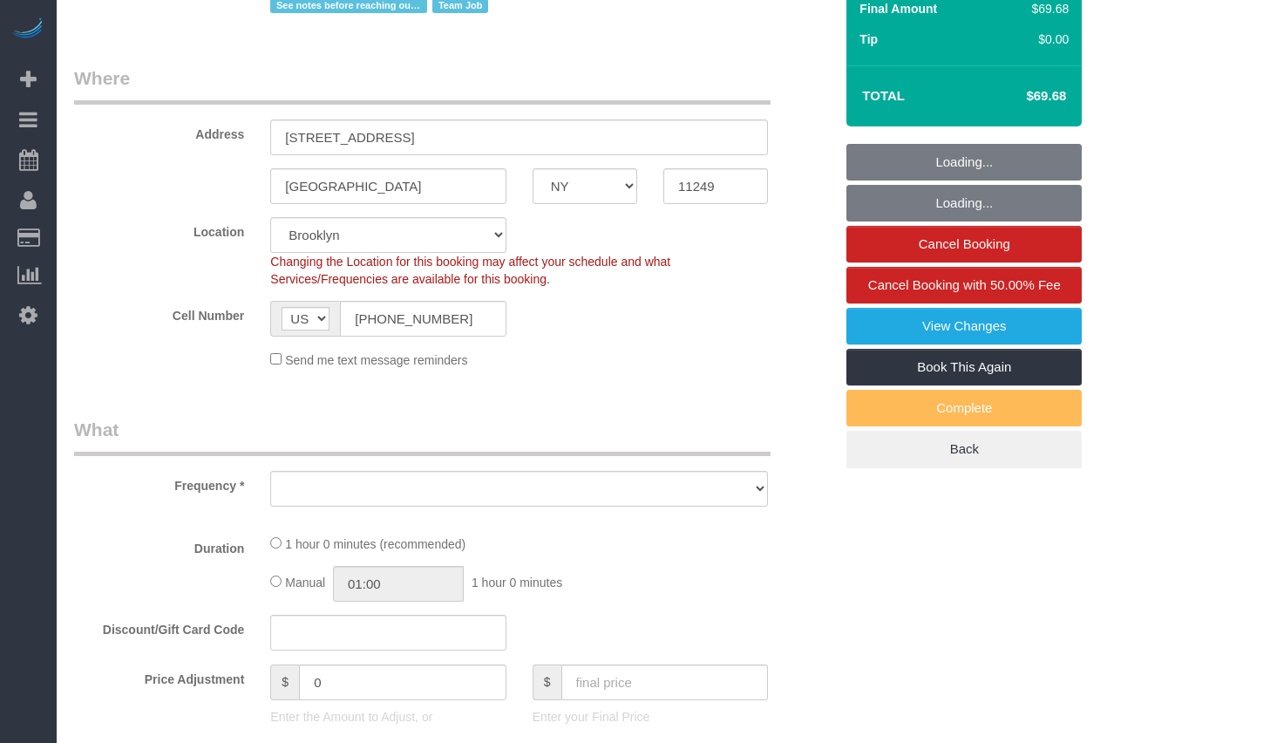
select select "string:stripe-pm_1Oyz8t4VGloSiKo71skqOF54"
select select "number:89"
select select "number:90"
select select "number:15"
select select "number:5"
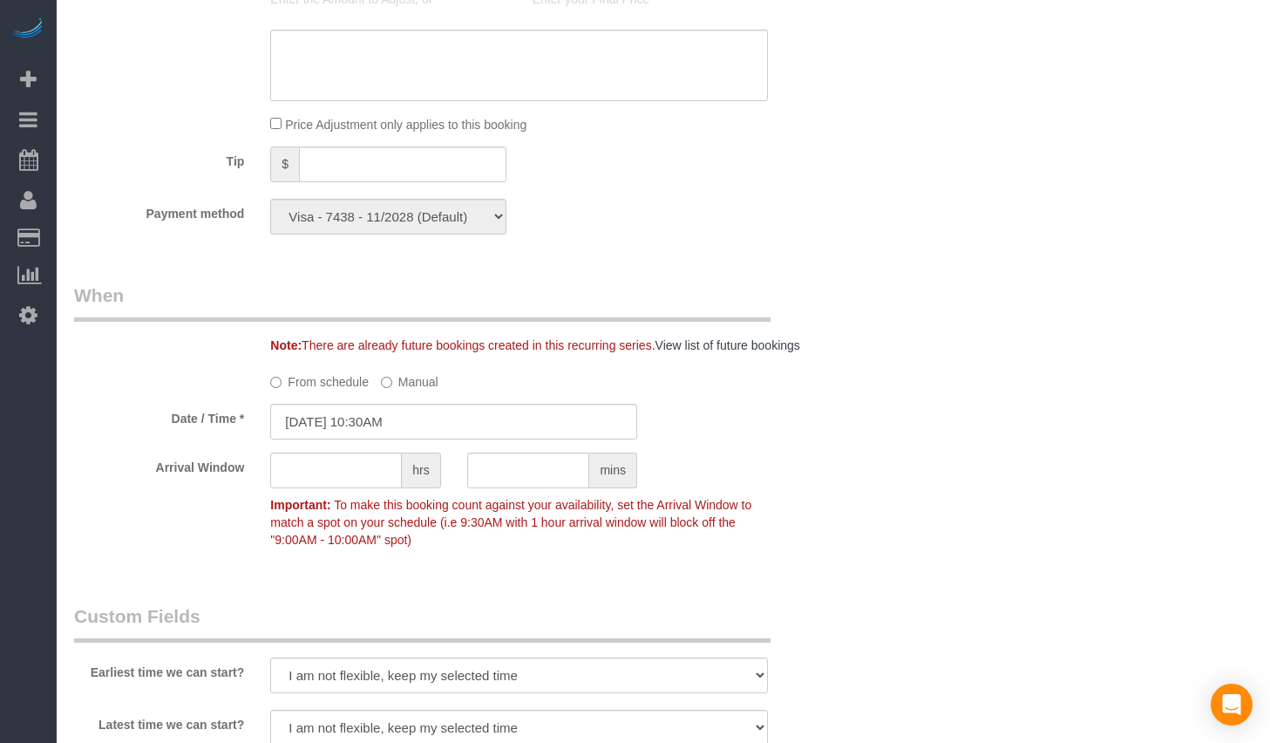
select select "object:1154"
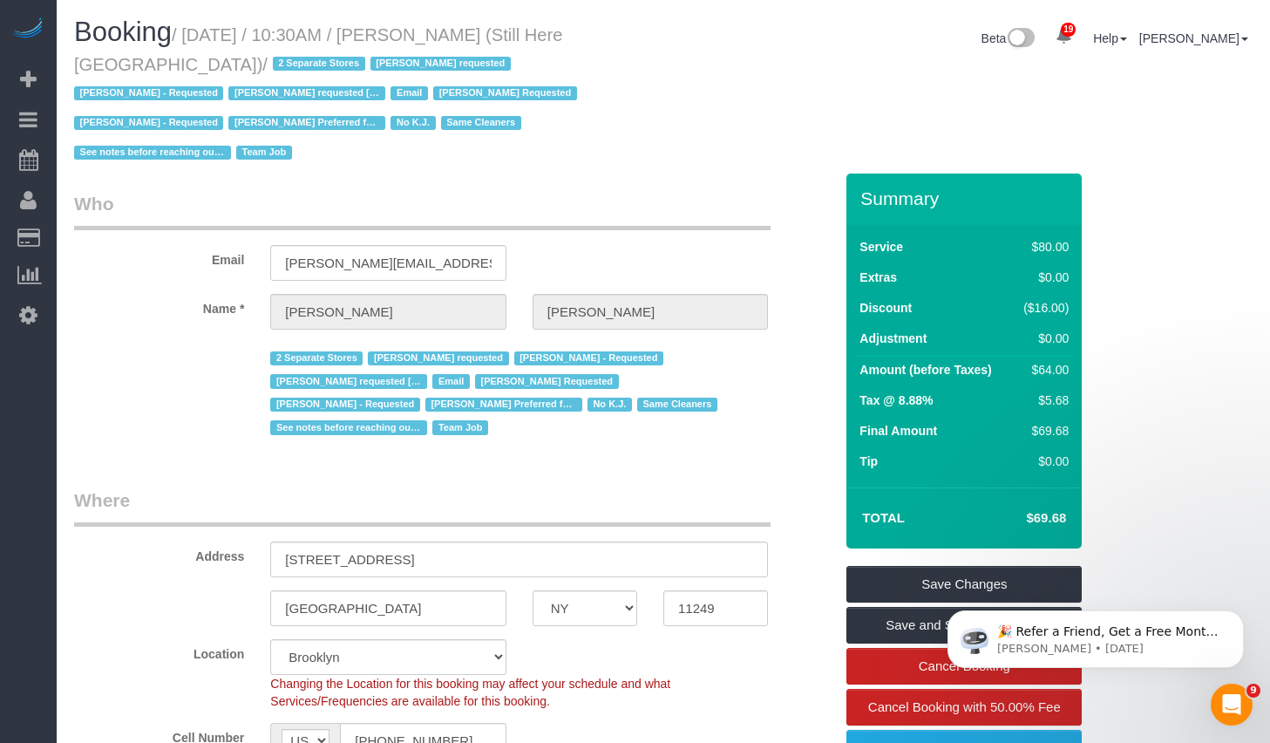
click at [227, 47] on h1 "Booking / September 15, 2025 / 10:30AM / Francesca Racanelli (Still Here NYC) /…" at bounding box center [362, 91] width 576 height 148
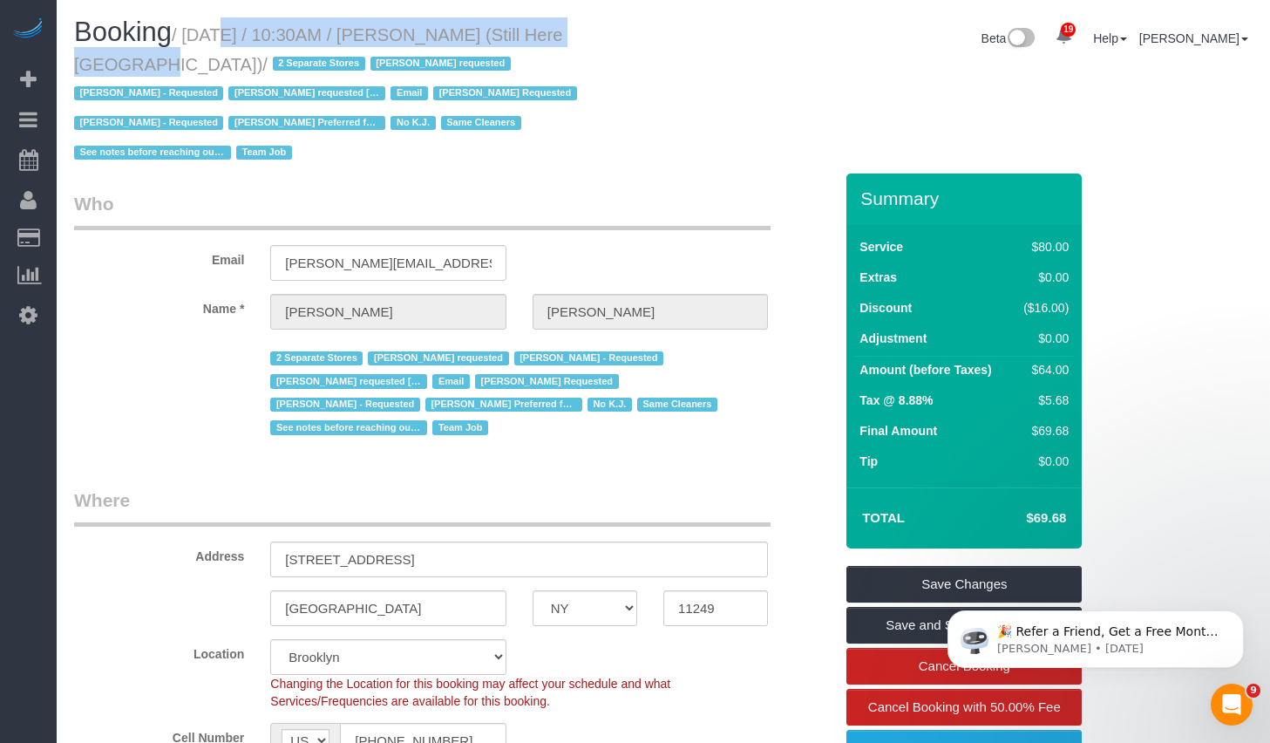
drag, startPoint x: 195, startPoint y: 32, endPoint x: 635, endPoint y: 30, distance: 440.2
click at [635, 30] on h1 "Booking / September 15, 2025 / 10:30AM / Francesca Racanelli (Still Here NYC) /…" at bounding box center [362, 91] width 576 height 148
copy small "September 15, 2025 / 10:30AM / Francesca Racanelli"
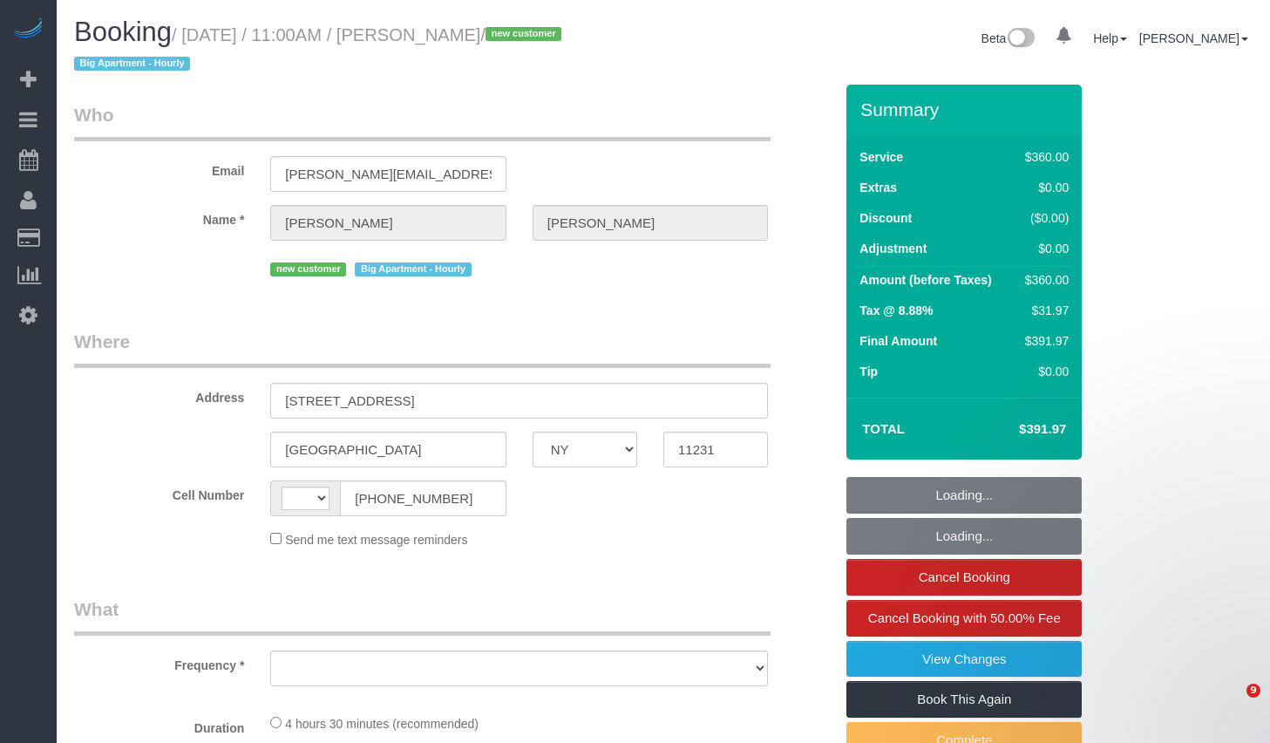
select select "NY"
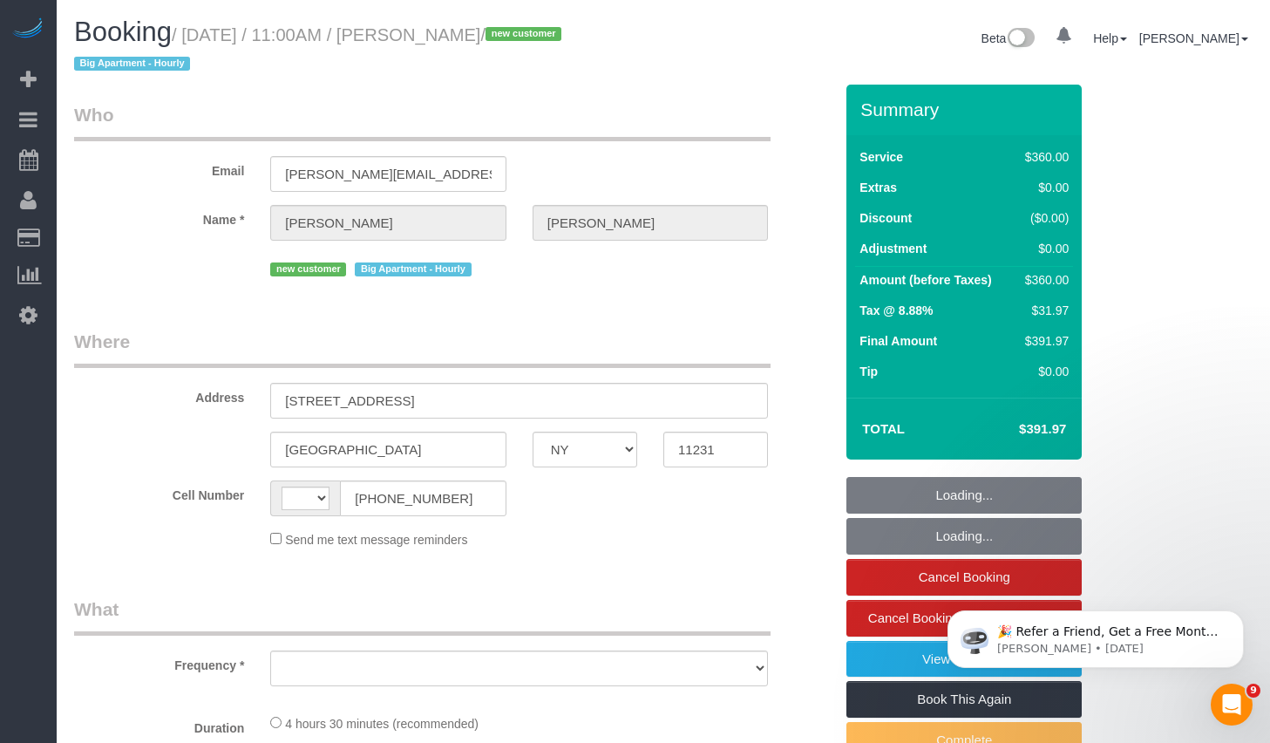
select select "string:[GEOGRAPHIC_DATA]"
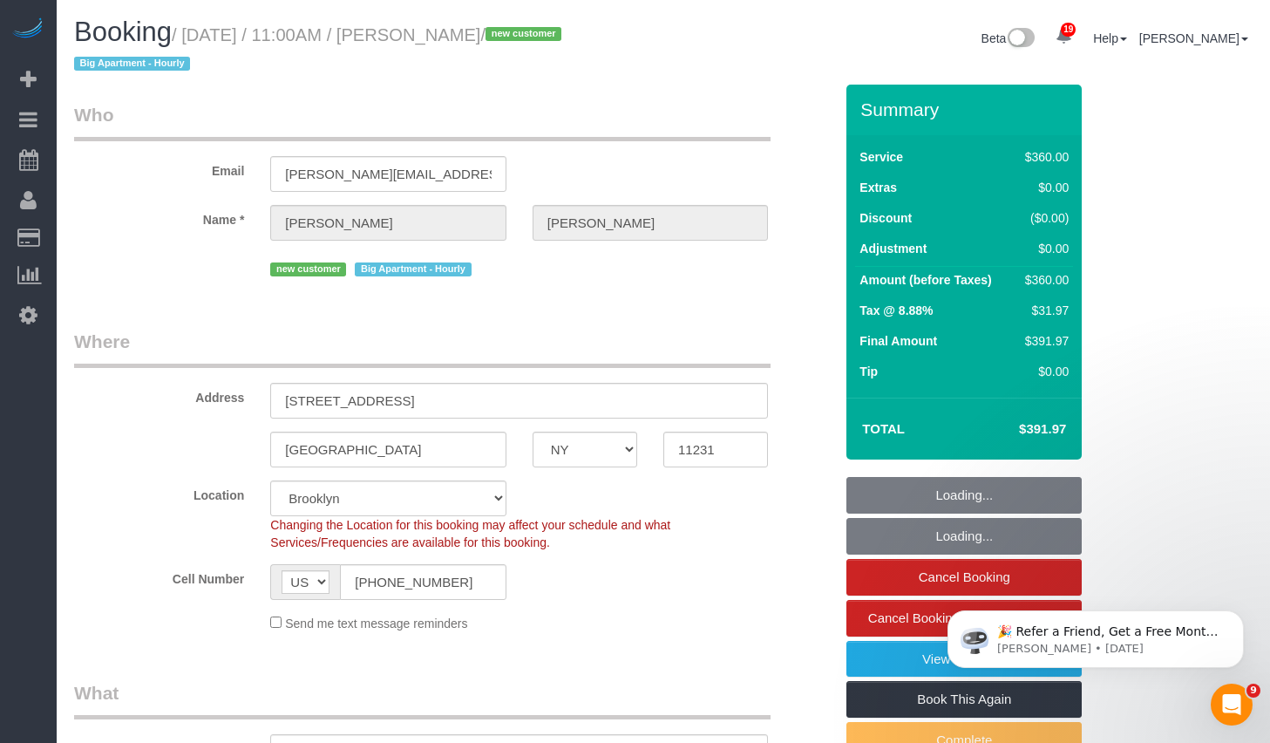
select select "string:stripe-pm_1S6sWX4VGloSiKo7sklNF0lt"
select select "270"
select select "number:59"
select select "number:75"
select select "number:15"
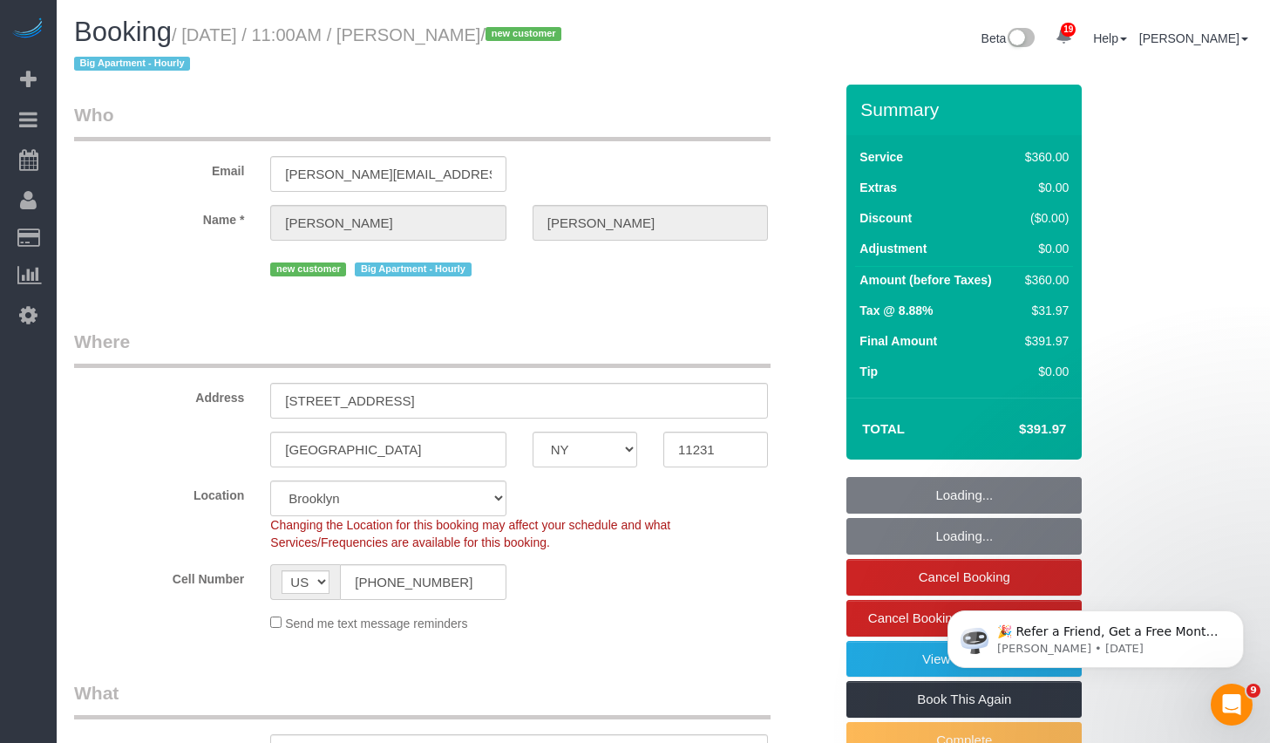
select select "number:5"
select select "object:1027"
select select "spot1"
select select "object:1036"
drag, startPoint x: 460, startPoint y: 32, endPoint x: 594, endPoint y: 37, distance: 133.4
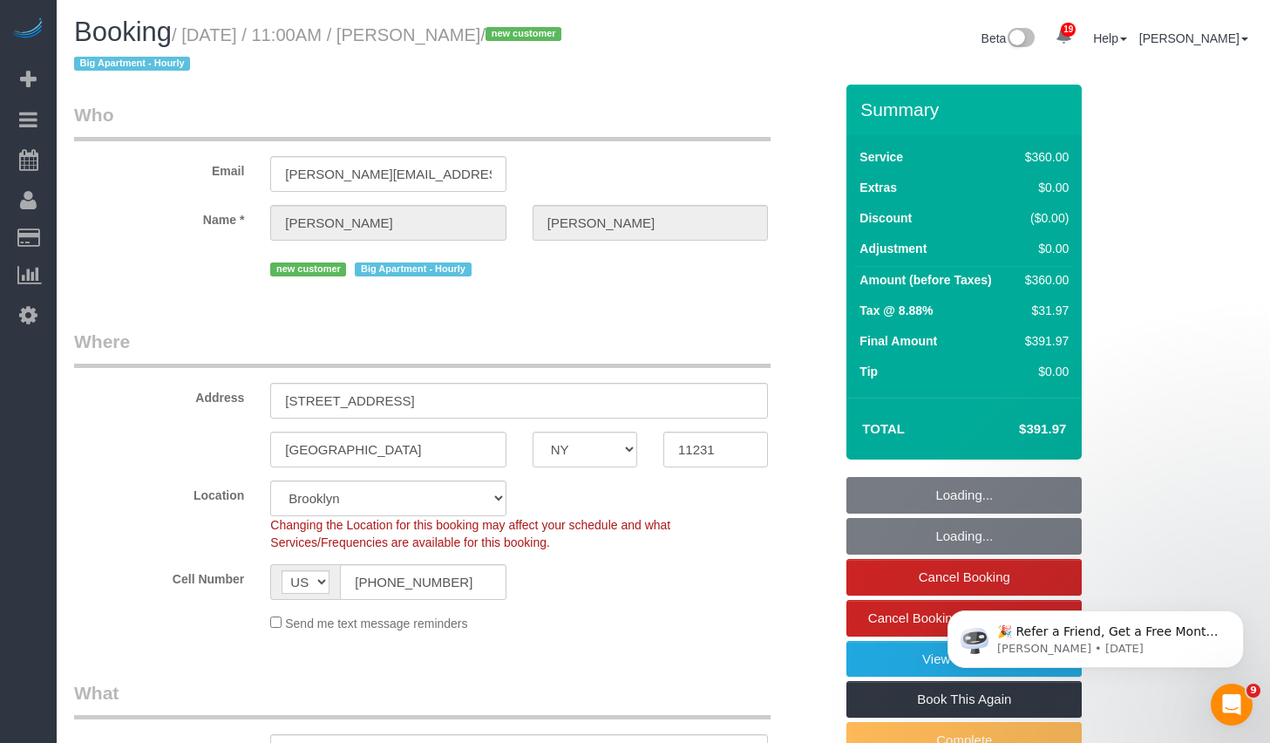
click at [567, 37] on small "/ September 15, 2025 / 11:00AM / Anna Nalbandian / new customer Big Apartment -…" at bounding box center [320, 49] width 492 height 49
copy small "Anna Nalbandian"
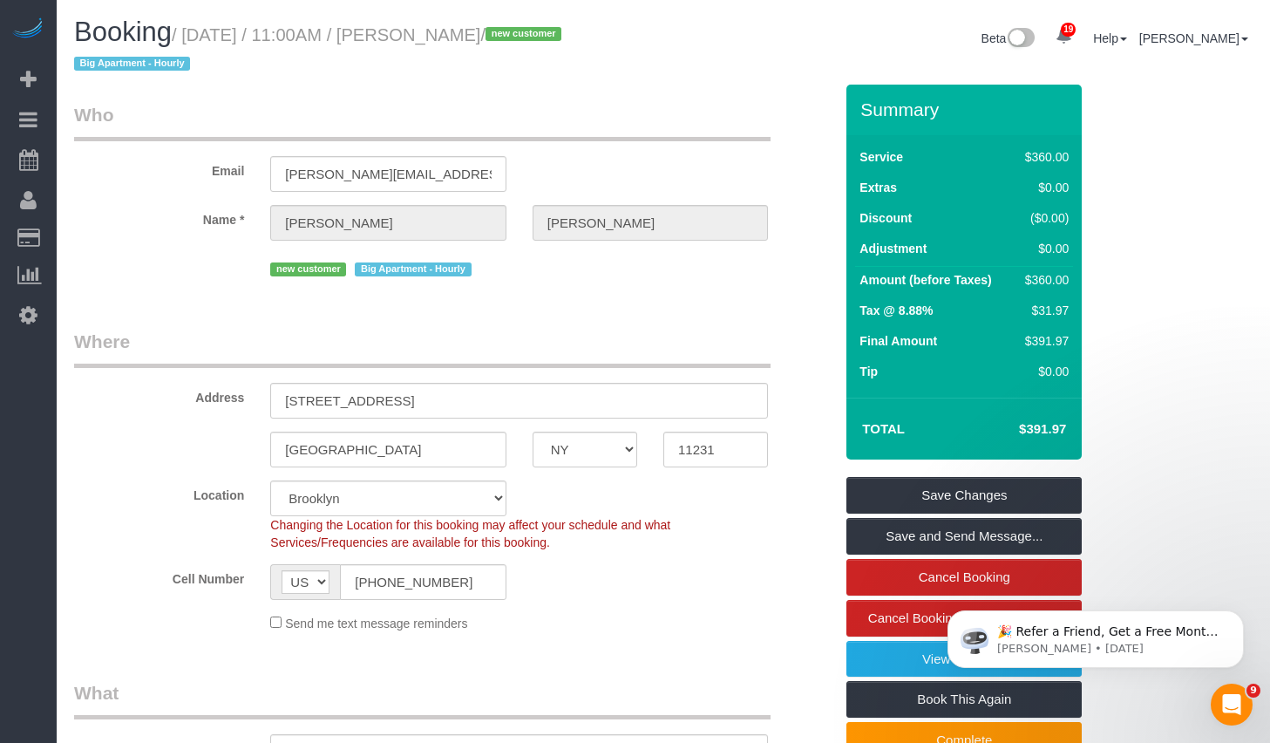
drag, startPoint x: 198, startPoint y: 35, endPoint x: 587, endPoint y: 44, distance: 388.9
click at [567, 44] on small "/ September 15, 2025 / 11:00AM / Anna Nalbandian / new customer Big Apartment -…" at bounding box center [320, 49] width 492 height 49
drag, startPoint x: 590, startPoint y: 35, endPoint x: 197, endPoint y: 30, distance: 393.1
click at [197, 30] on small "/ September 15, 2025 / 11:00AM / Anna Nalbandian / new customer Big Apartment -…" at bounding box center [320, 49] width 492 height 49
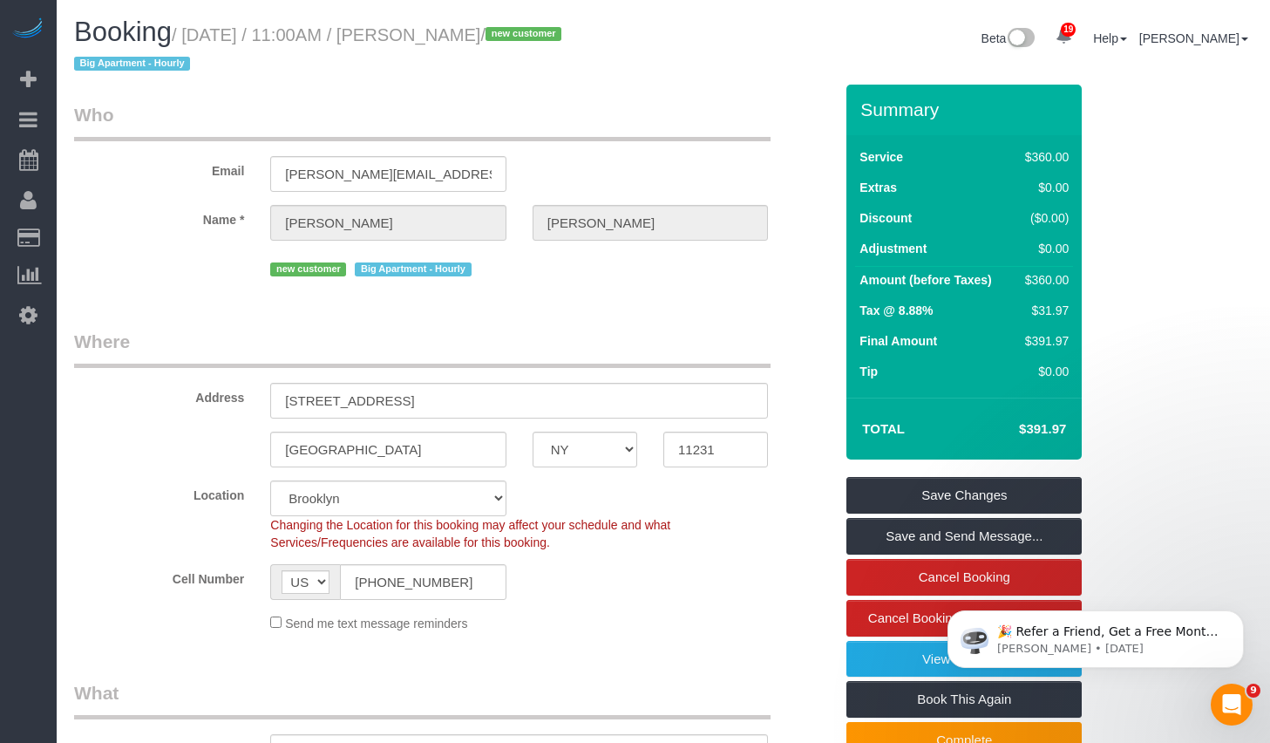
copy small "September 15, 2025 / 11:00AM / Anna Nalbandian"
click at [447, 587] on input "1 (929) 621-2180" at bounding box center [423, 582] width 166 height 36
click at [825, 355] on div "Address 114 4th Place Apt. 4" at bounding box center [453, 374] width 785 height 90
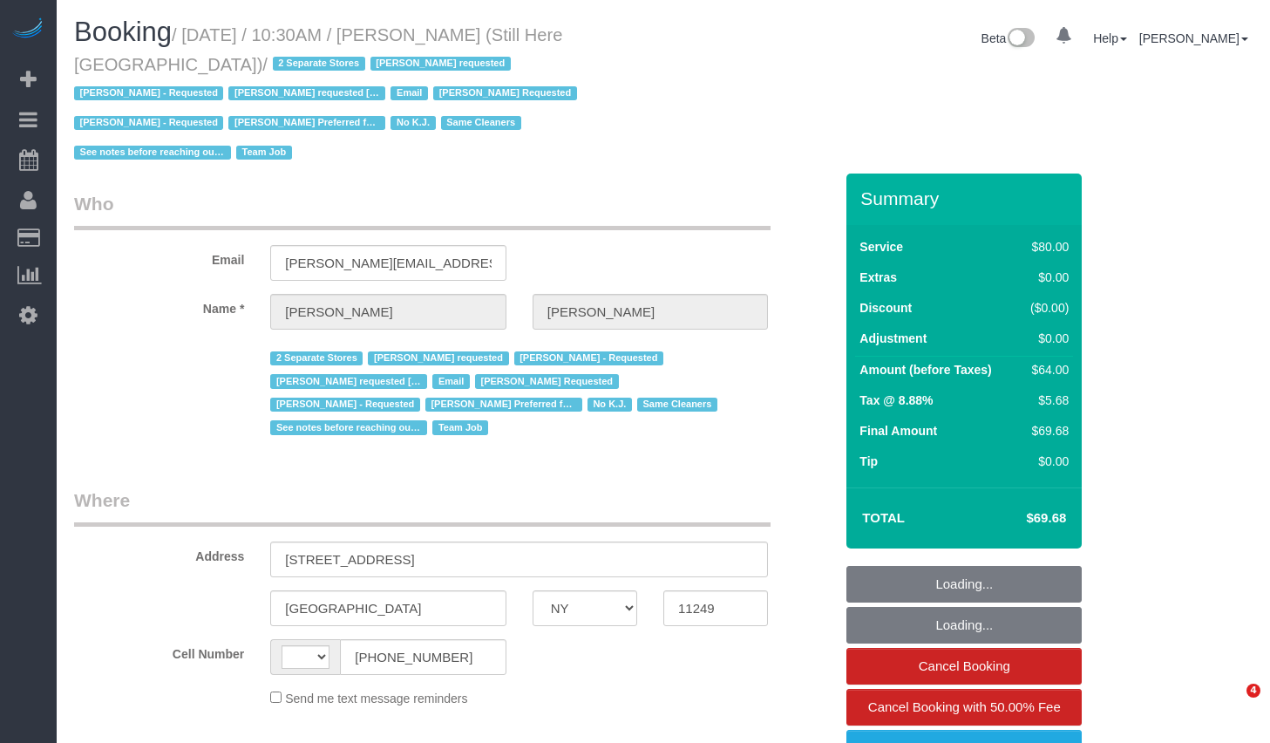
select select "NY"
select select "object:592"
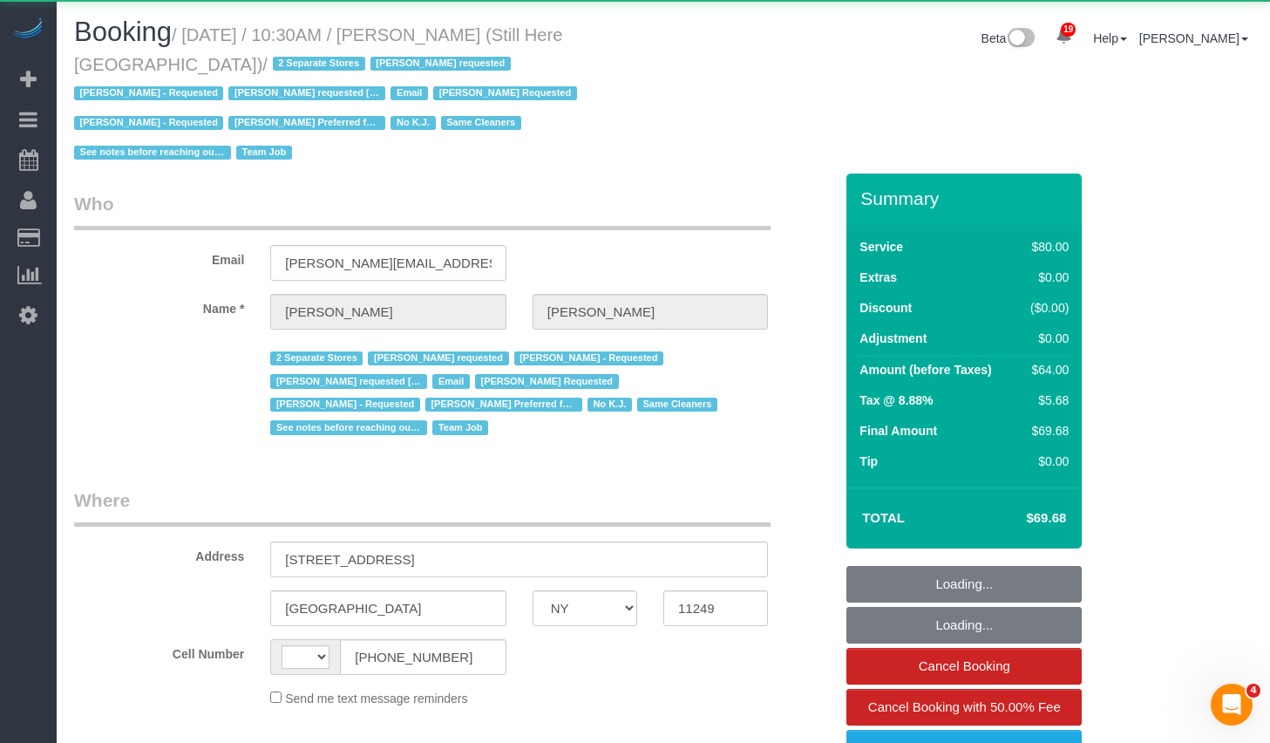
select select "string:stripe-pm_1Oyz8t4VGloSiKo71skqOF54"
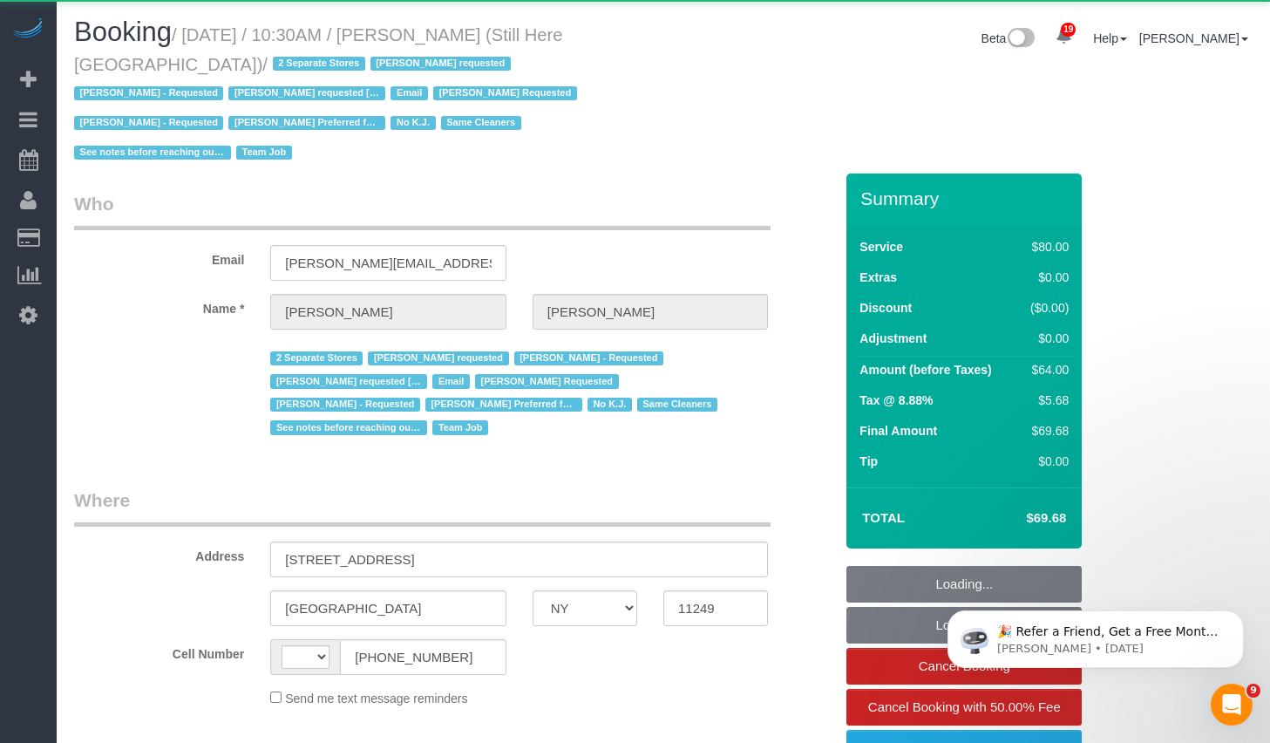
select select "string:[GEOGRAPHIC_DATA]"
select select "number:89"
select select "number:90"
select select "number:15"
select select "number:5"
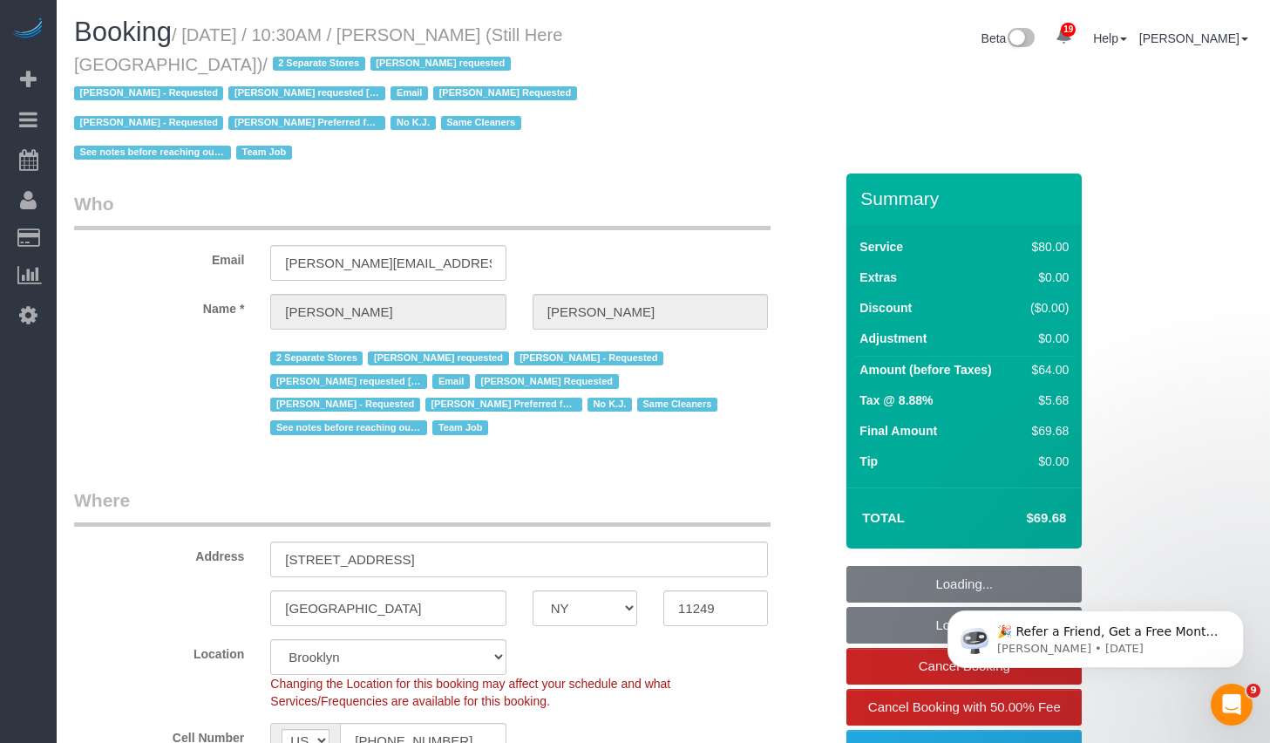
select select "object:1542"
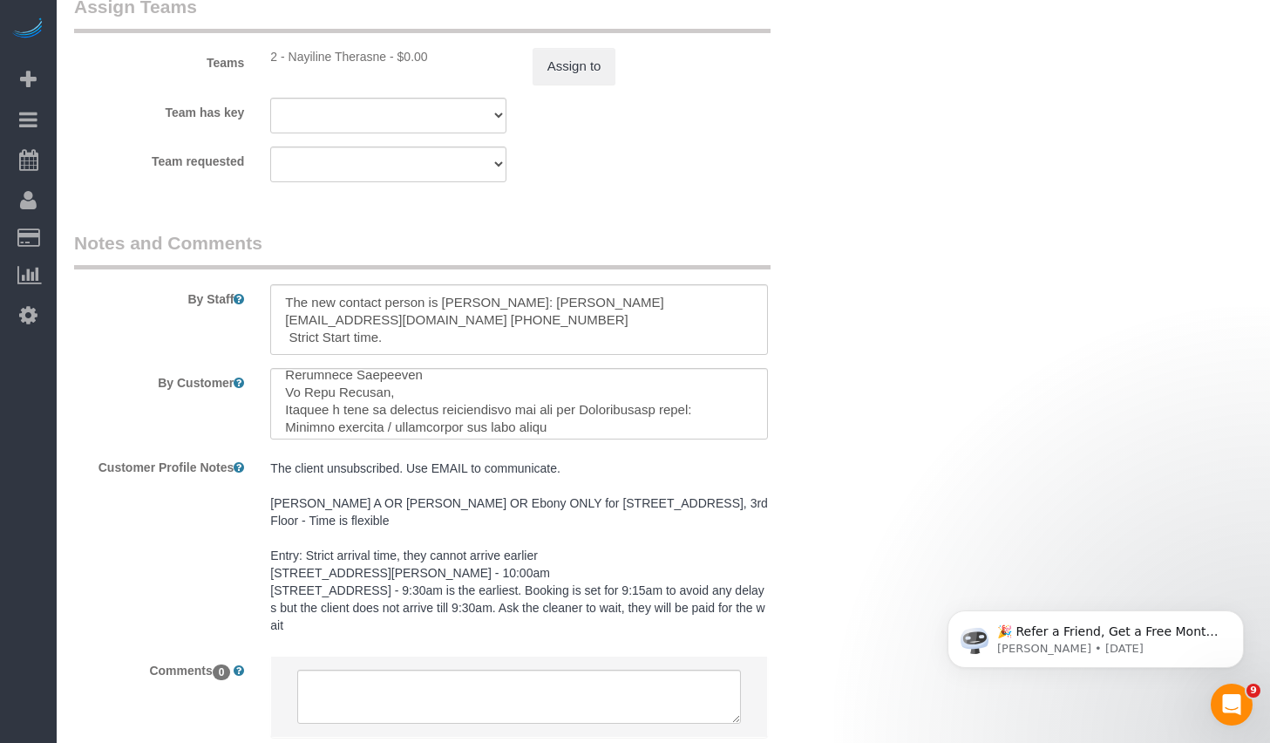
scroll to position [2345, 0]
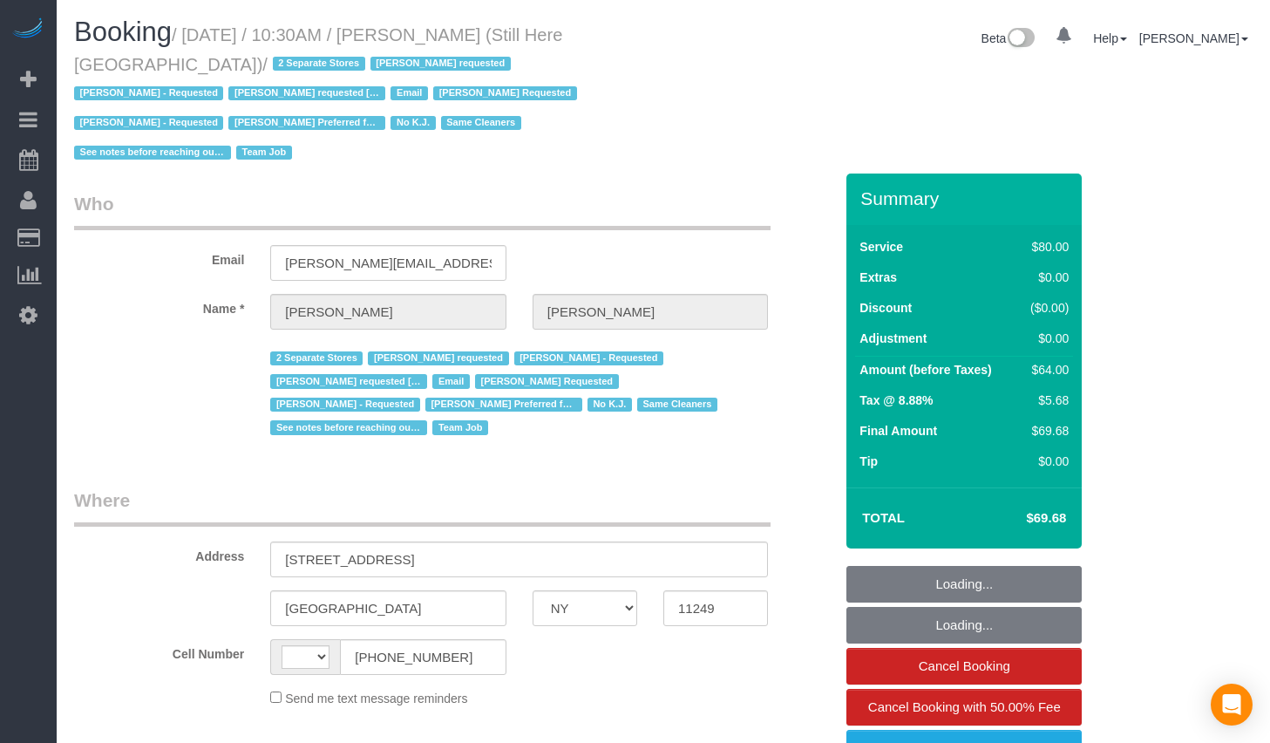
select select "NY"
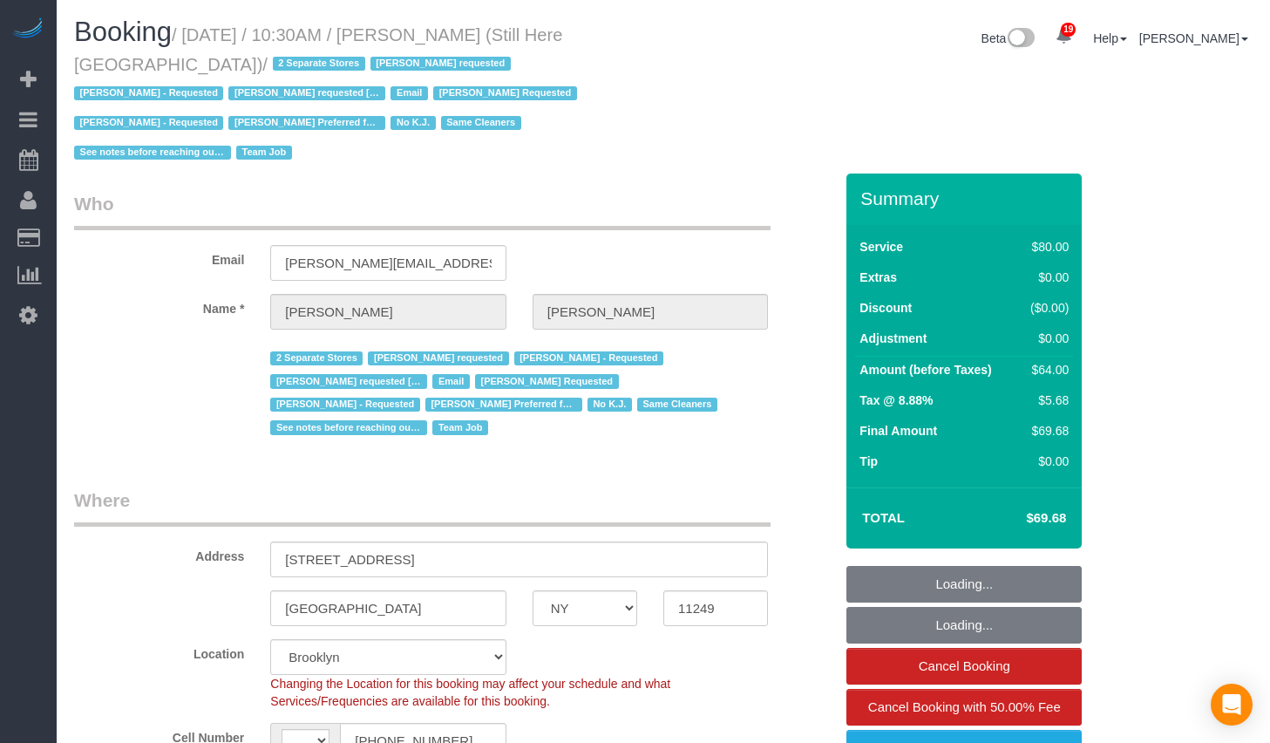
select select "string:stripe-pm_1Oyz8t4VGloSiKo71skqOF54"
select select "string:[GEOGRAPHIC_DATA]"
select select "object:1542"
select select "number:89"
select select "number:90"
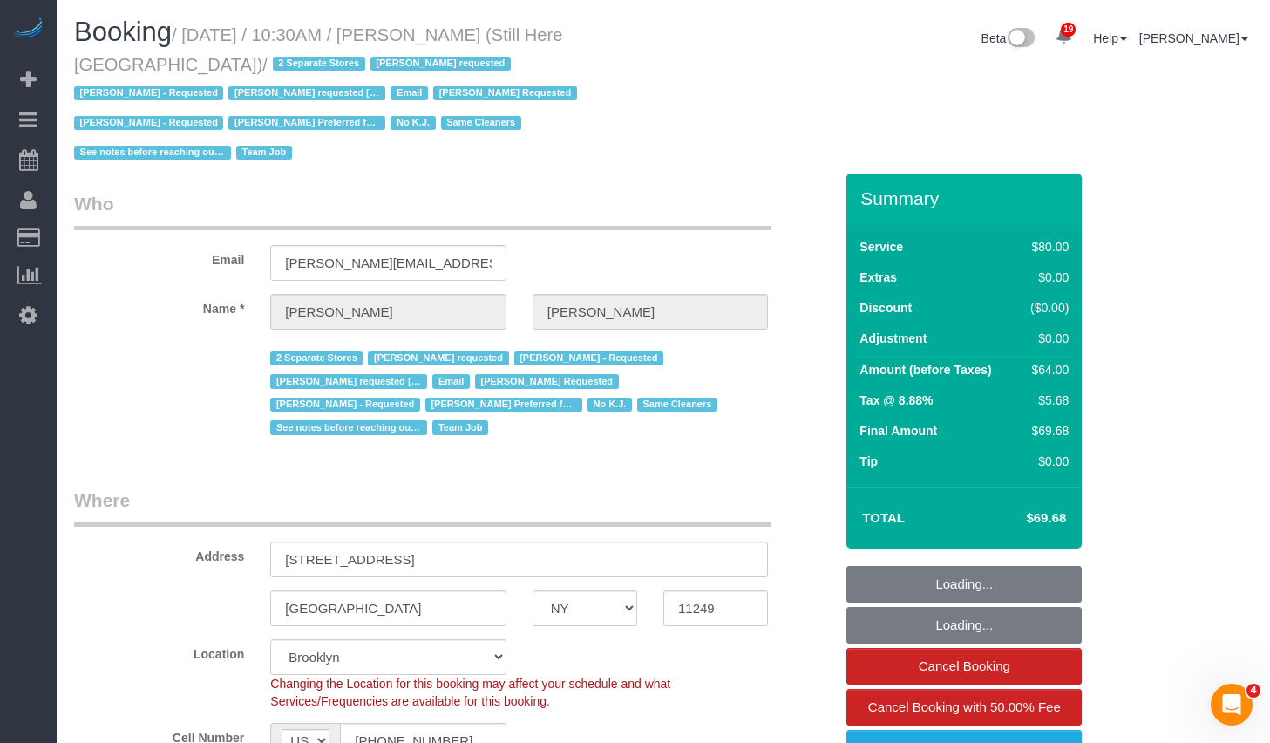
select select "number:15"
select select "number:5"
